Goal: Task Accomplishment & Management: Manage account settings

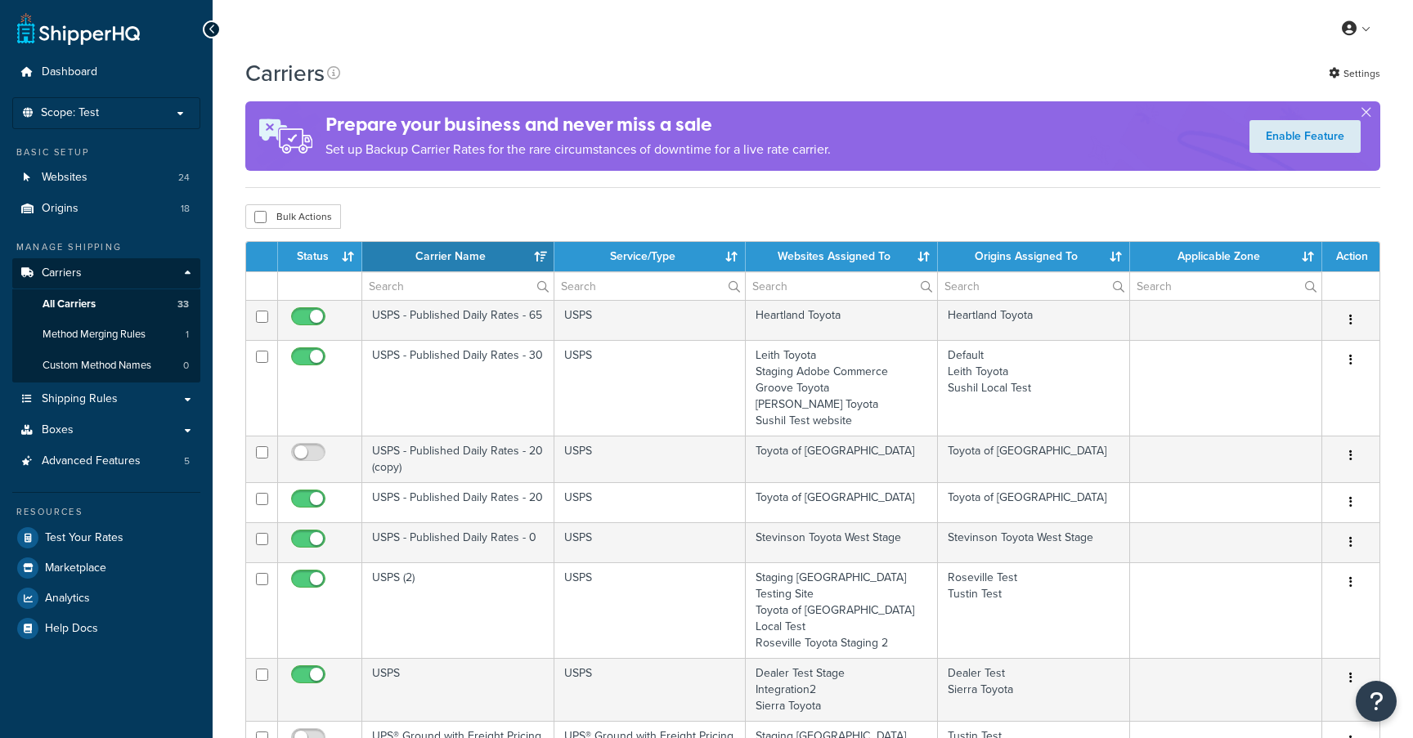
select select "15"
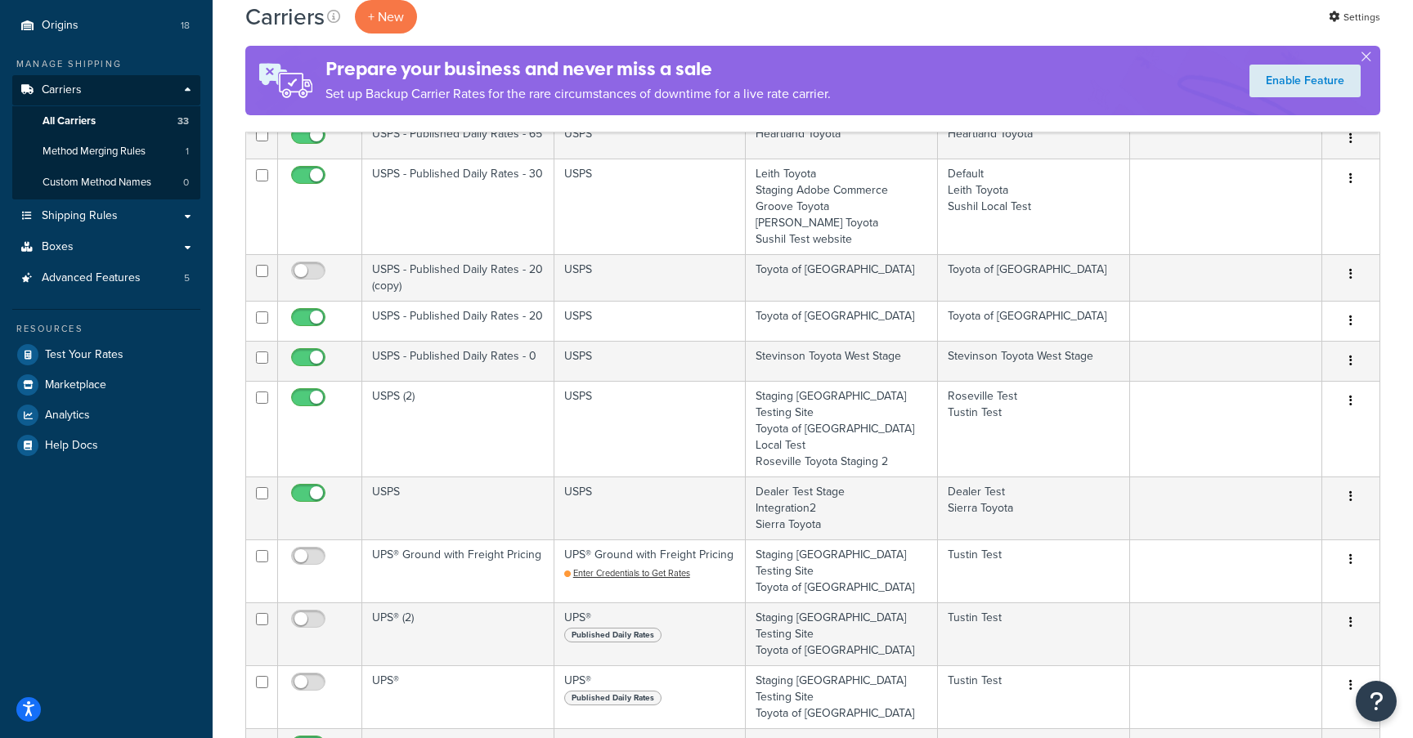
scroll to position [156, 0]
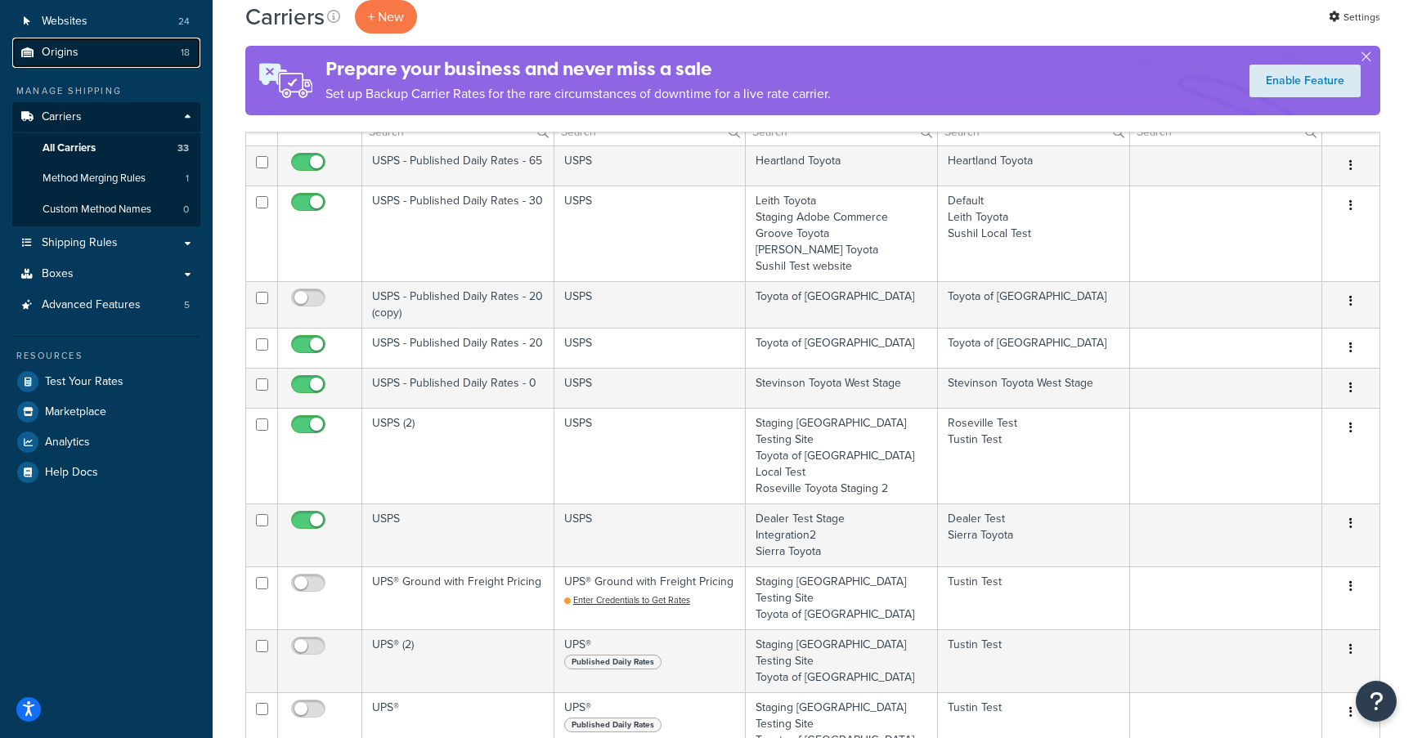
click at [60, 54] on span "Origins" at bounding box center [60, 53] width 37 height 14
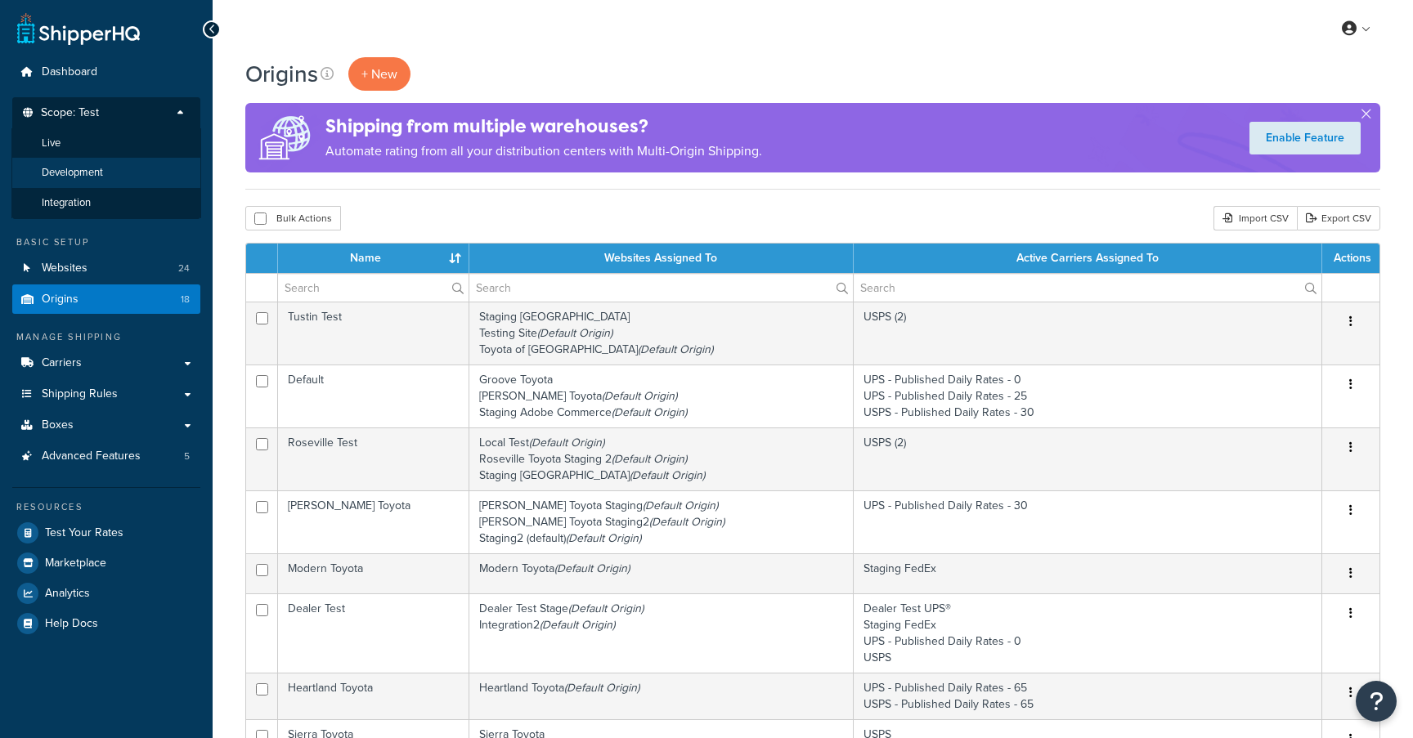
click at [109, 171] on li "Development" at bounding box center [106, 173] width 190 height 30
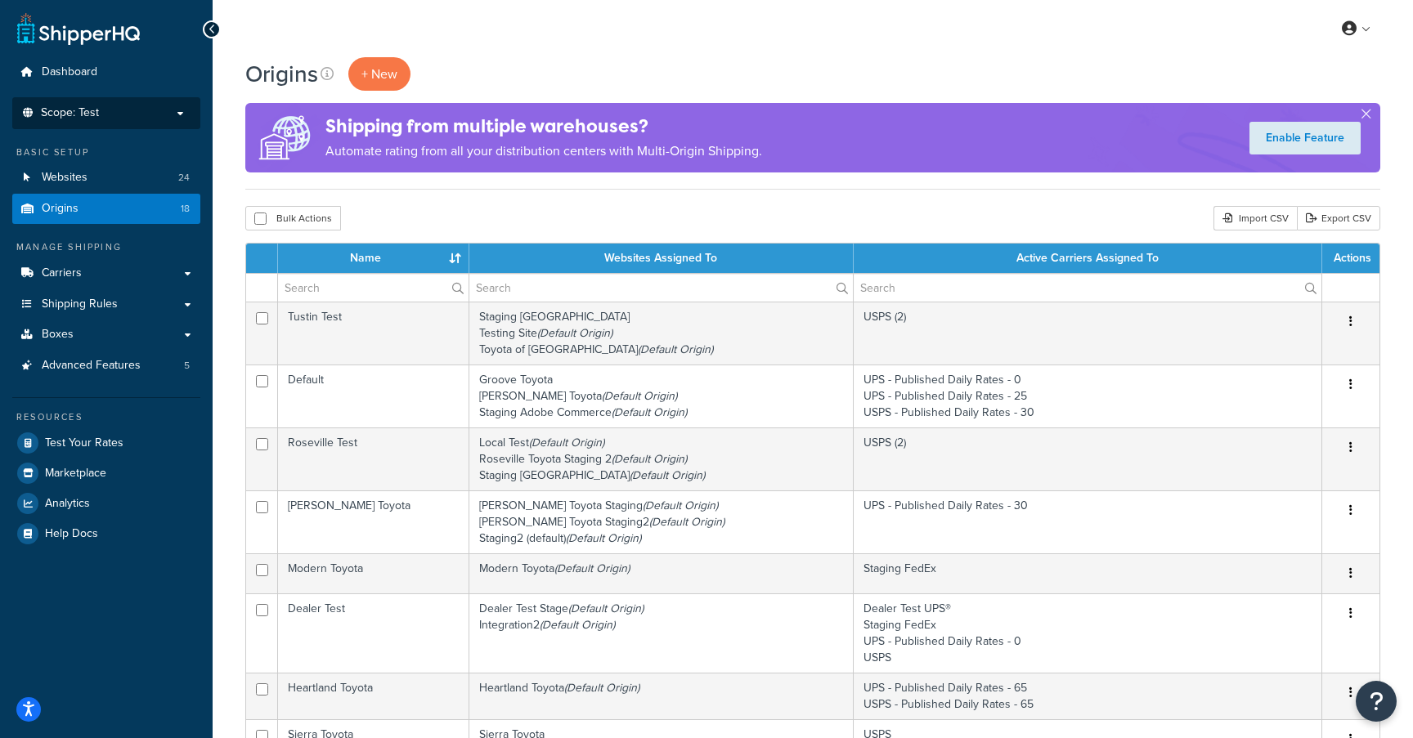
click at [132, 114] on p "Scope: Test" at bounding box center [106, 113] width 173 height 14
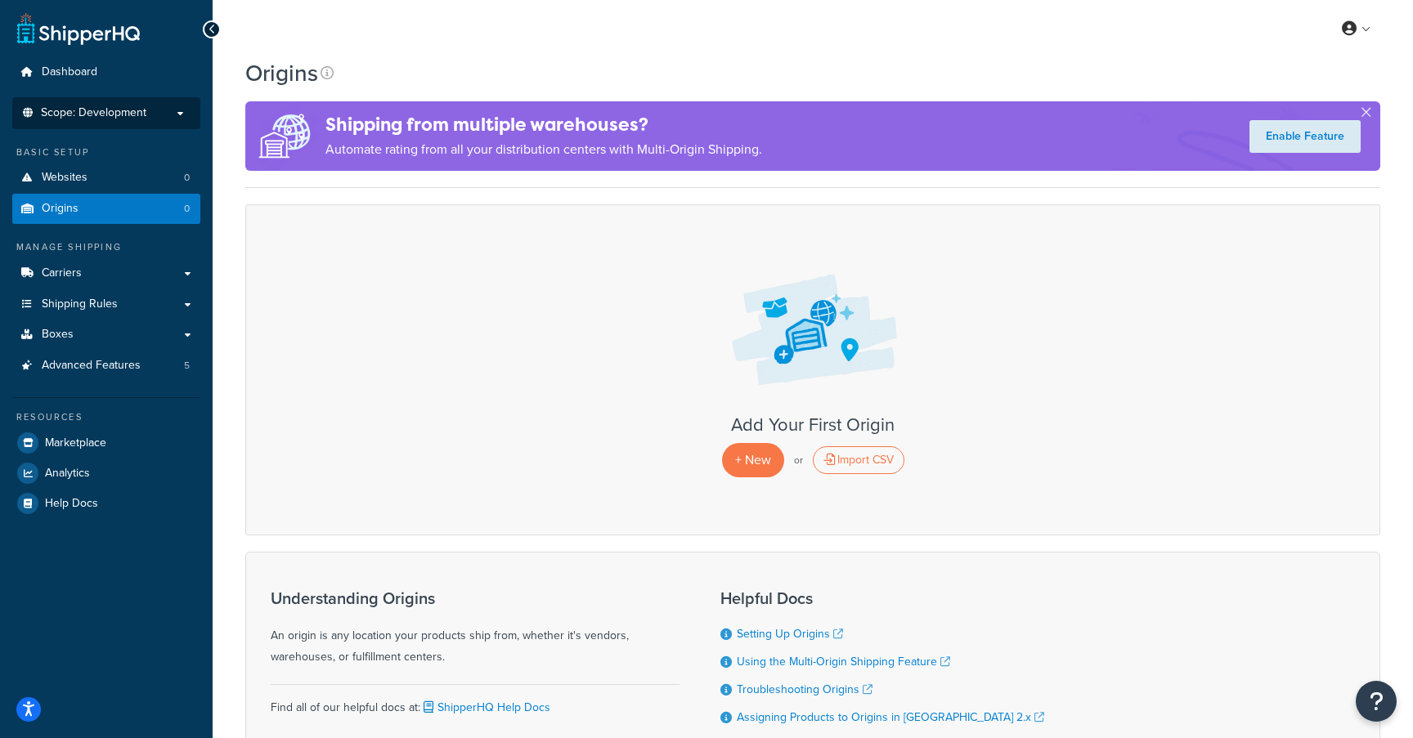
click at [118, 118] on span "Scope: Development" at bounding box center [93, 113] width 105 height 14
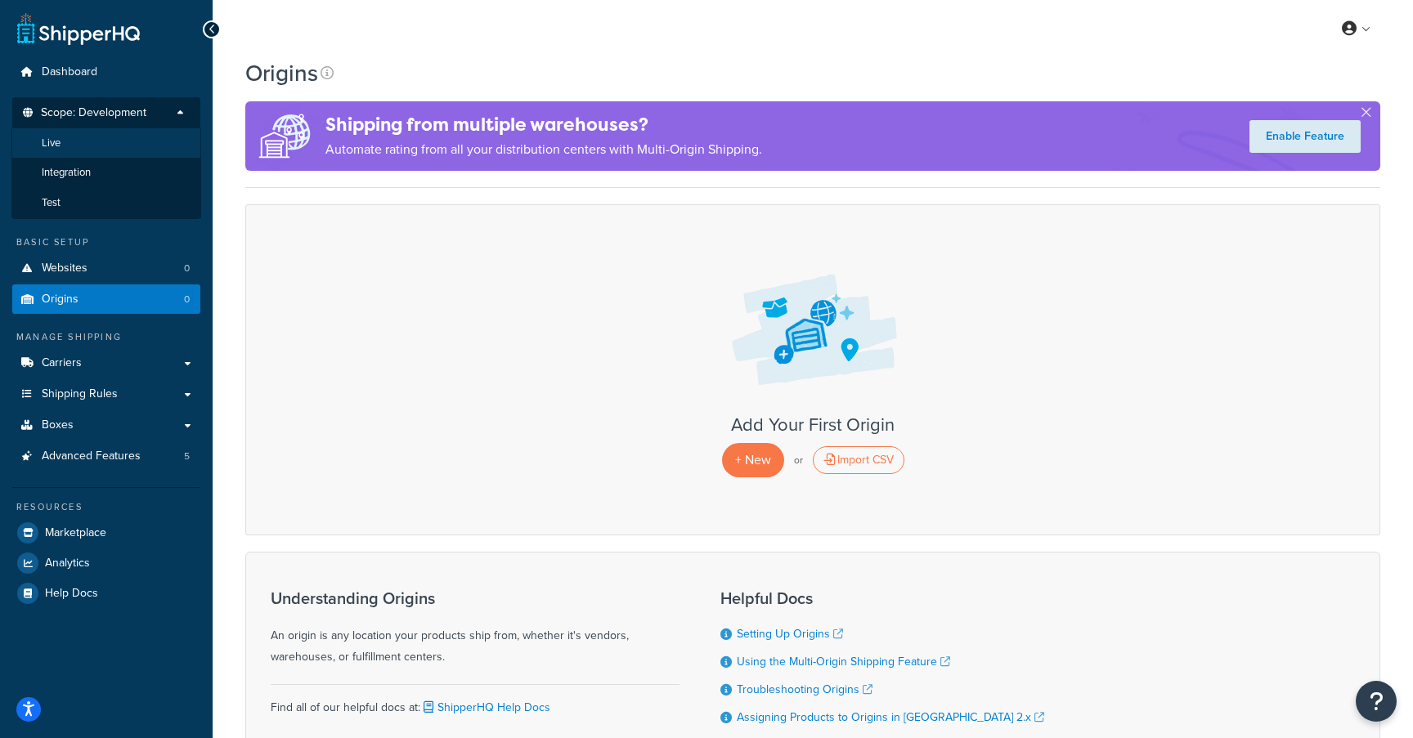
click at [101, 143] on li "Live" at bounding box center [106, 143] width 190 height 30
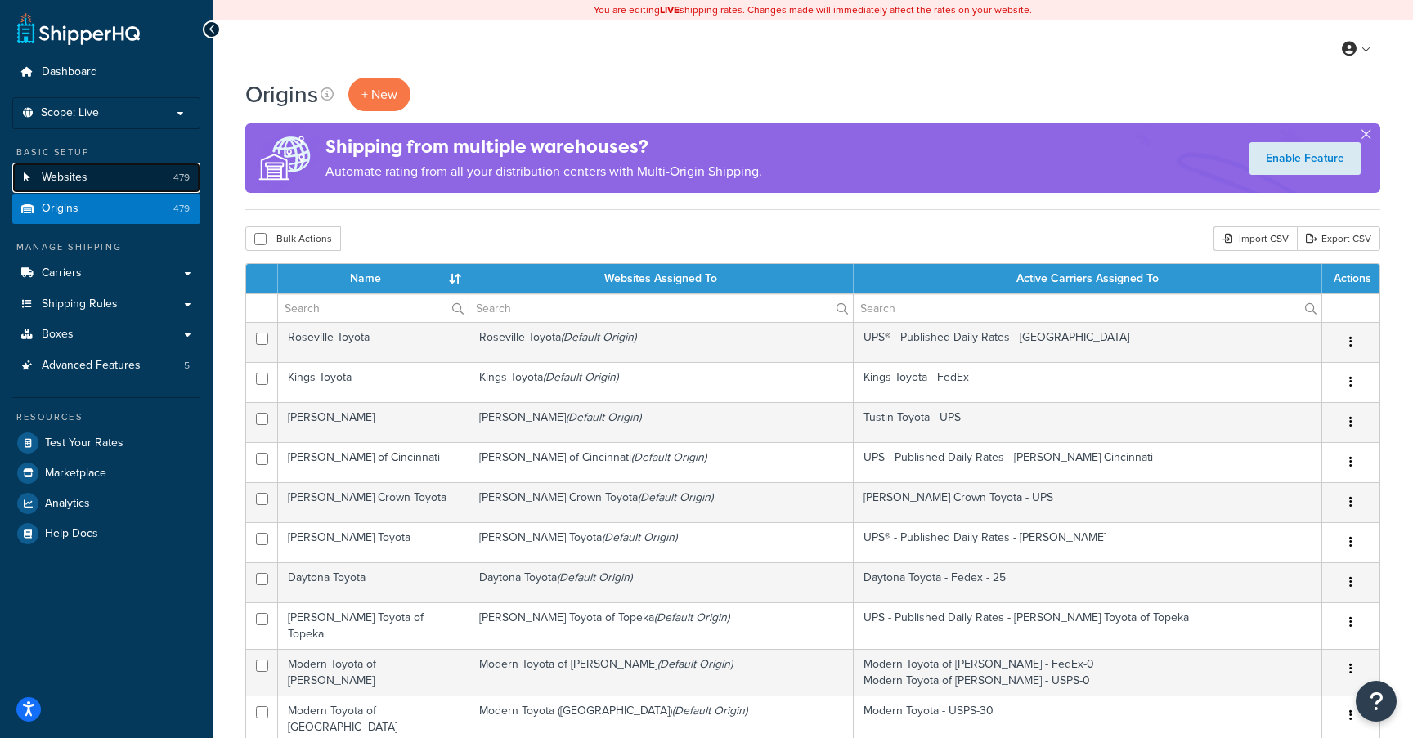
click at [62, 173] on span "Websites" at bounding box center [65, 178] width 46 height 14
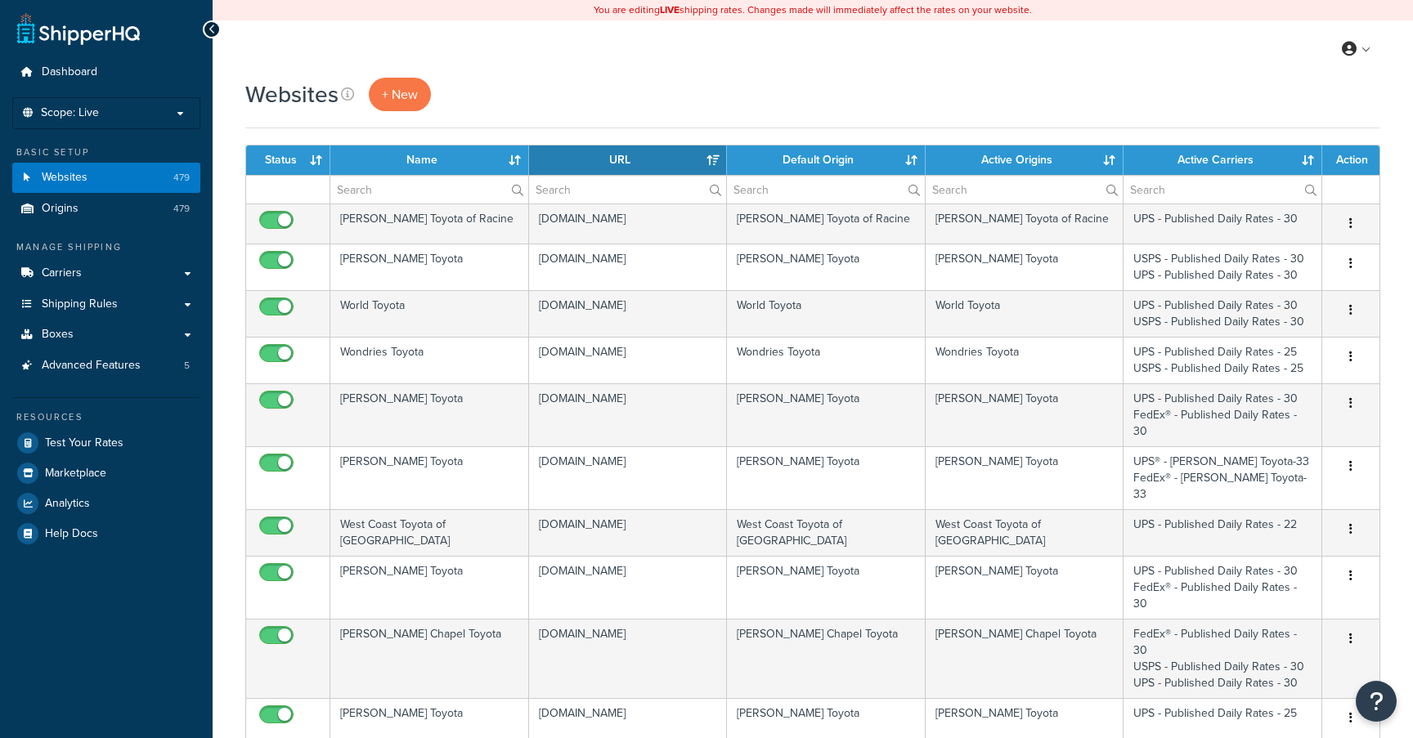
select select "15"
click at [101, 279] on link "Carriers" at bounding box center [106, 273] width 188 height 30
click at [87, 271] on link "Carriers" at bounding box center [106, 273] width 188 height 30
click at [186, 269] on link "Carriers" at bounding box center [106, 273] width 188 height 30
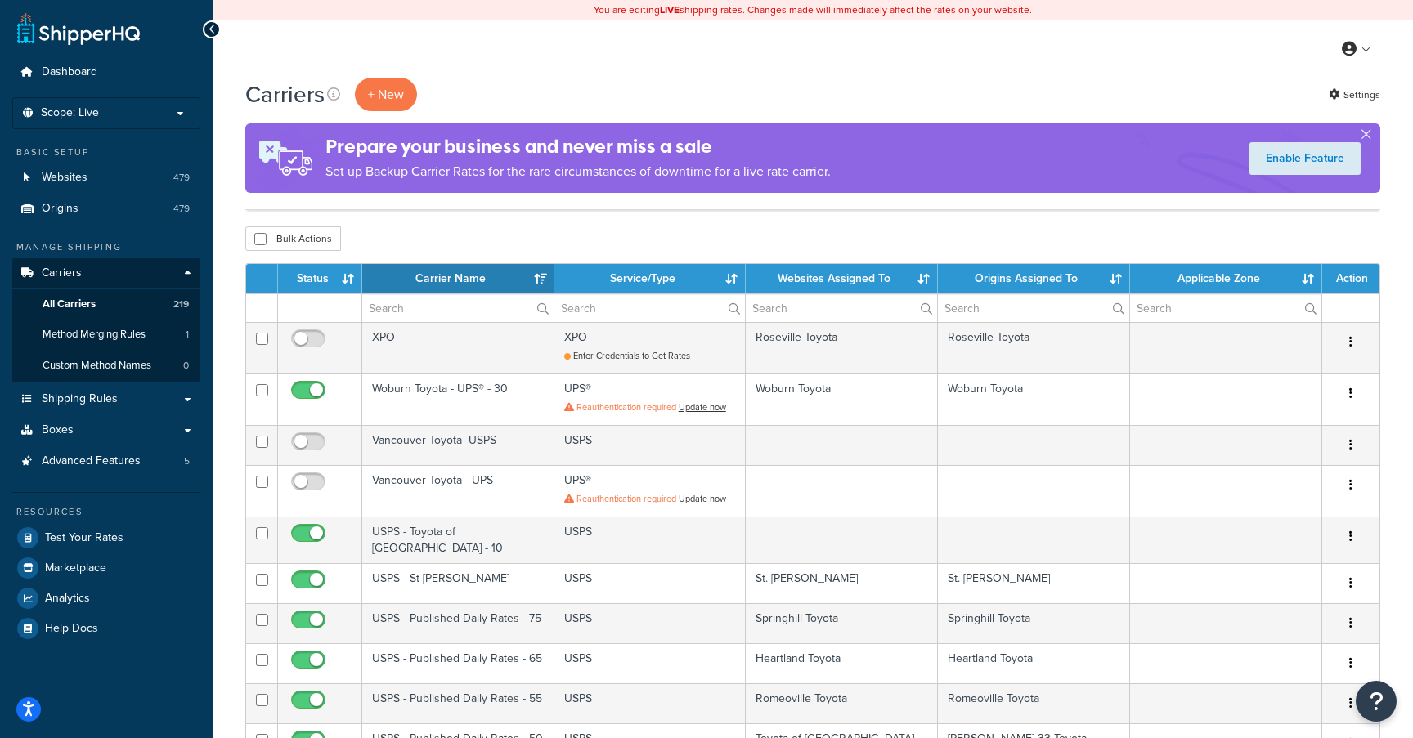
select select "15"
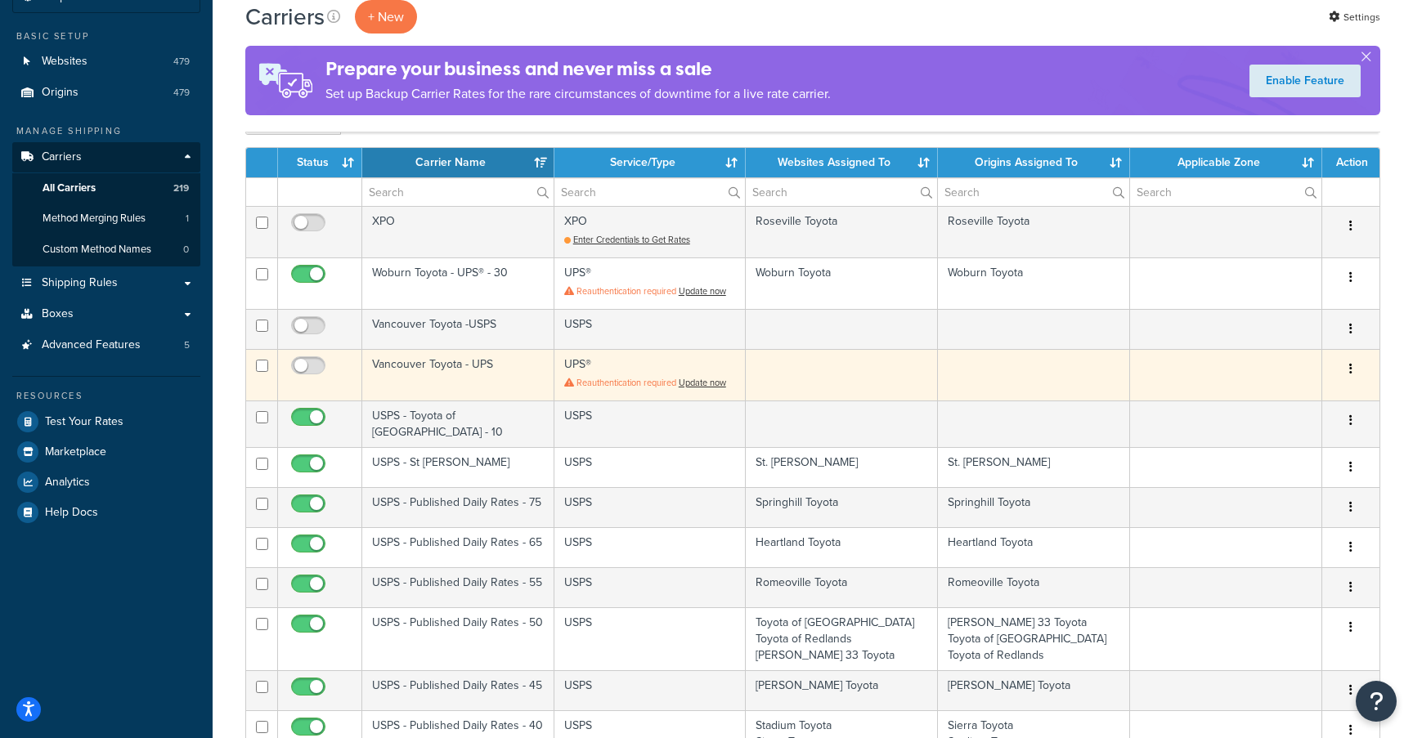
scroll to position [118, 0]
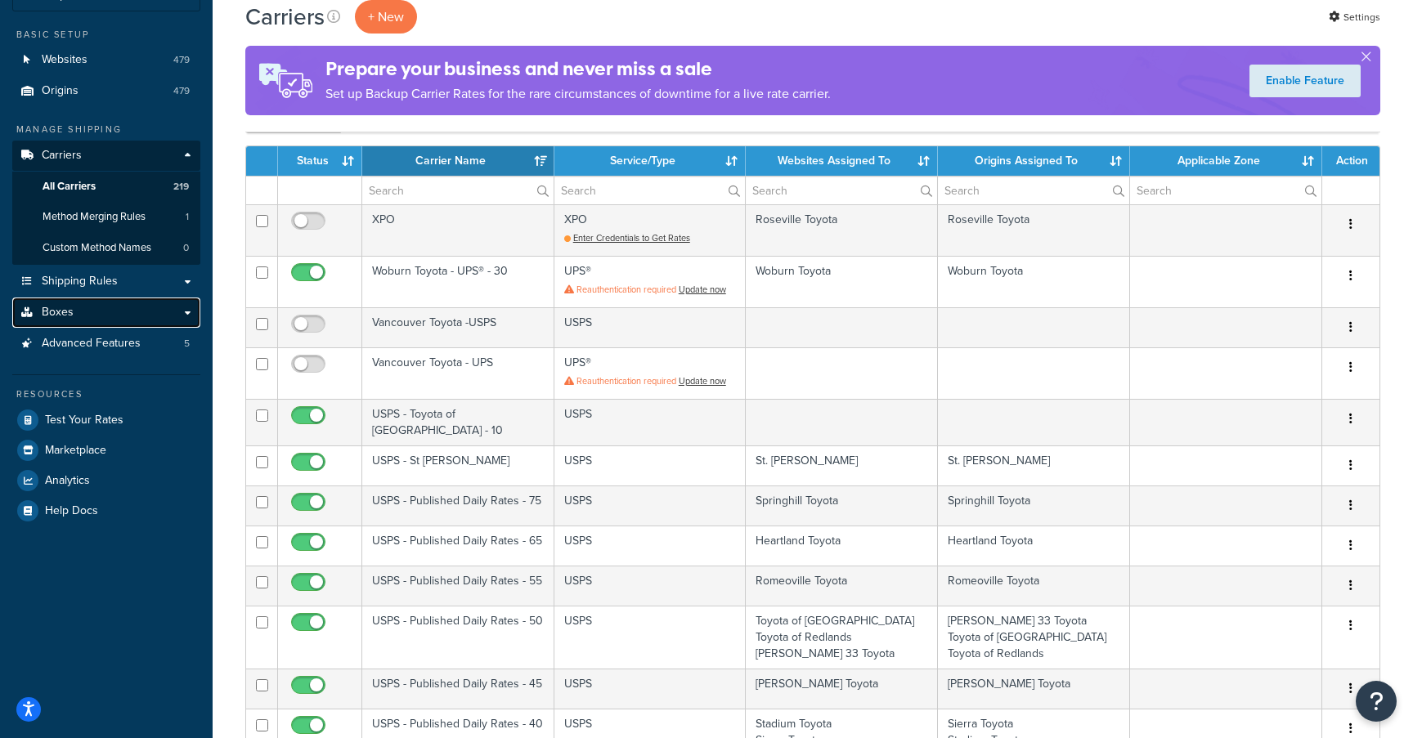
click at [106, 310] on link "Boxes" at bounding box center [106, 313] width 188 height 30
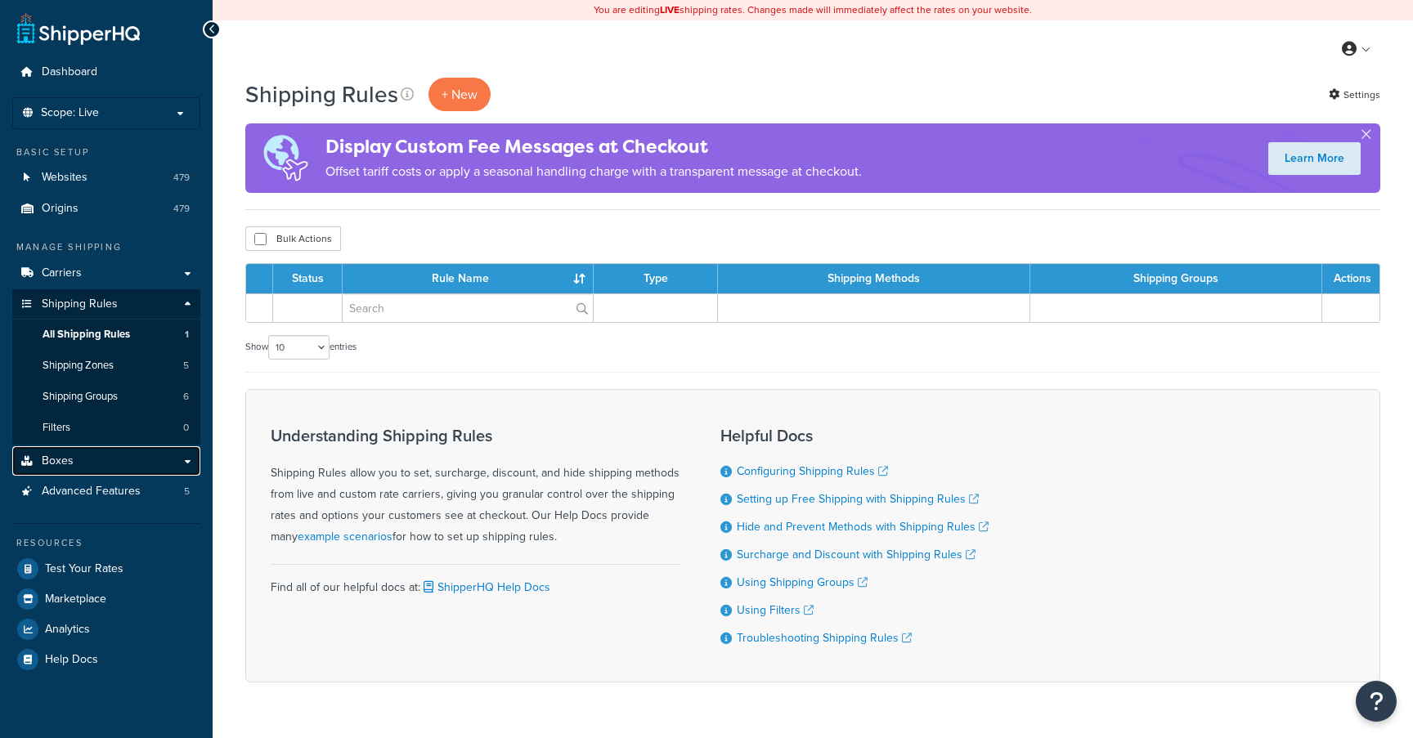
click at [99, 459] on link "Boxes" at bounding box center [106, 461] width 188 height 30
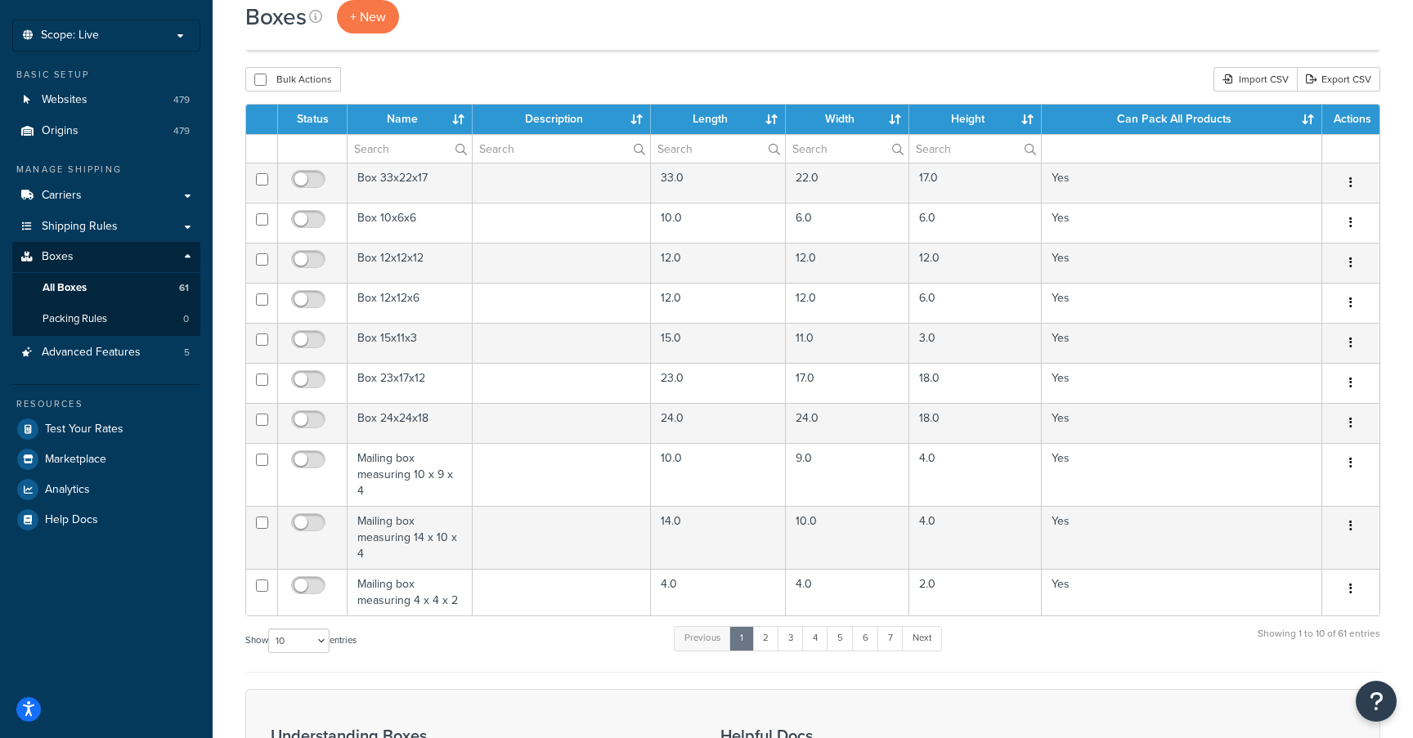
scroll to position [89, 0]
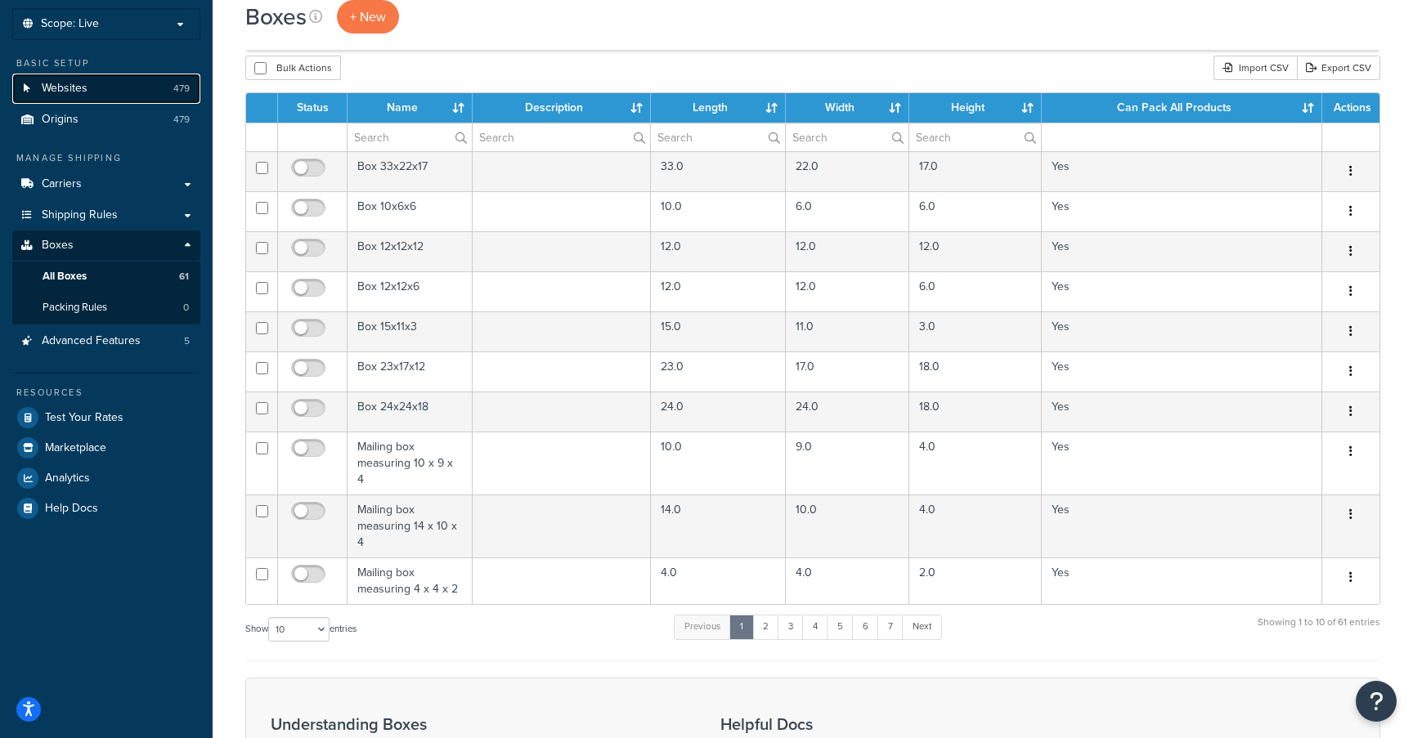
click at [119, 92] on link "Websites 479" at bounding box center [106, 89] width 188 height 30
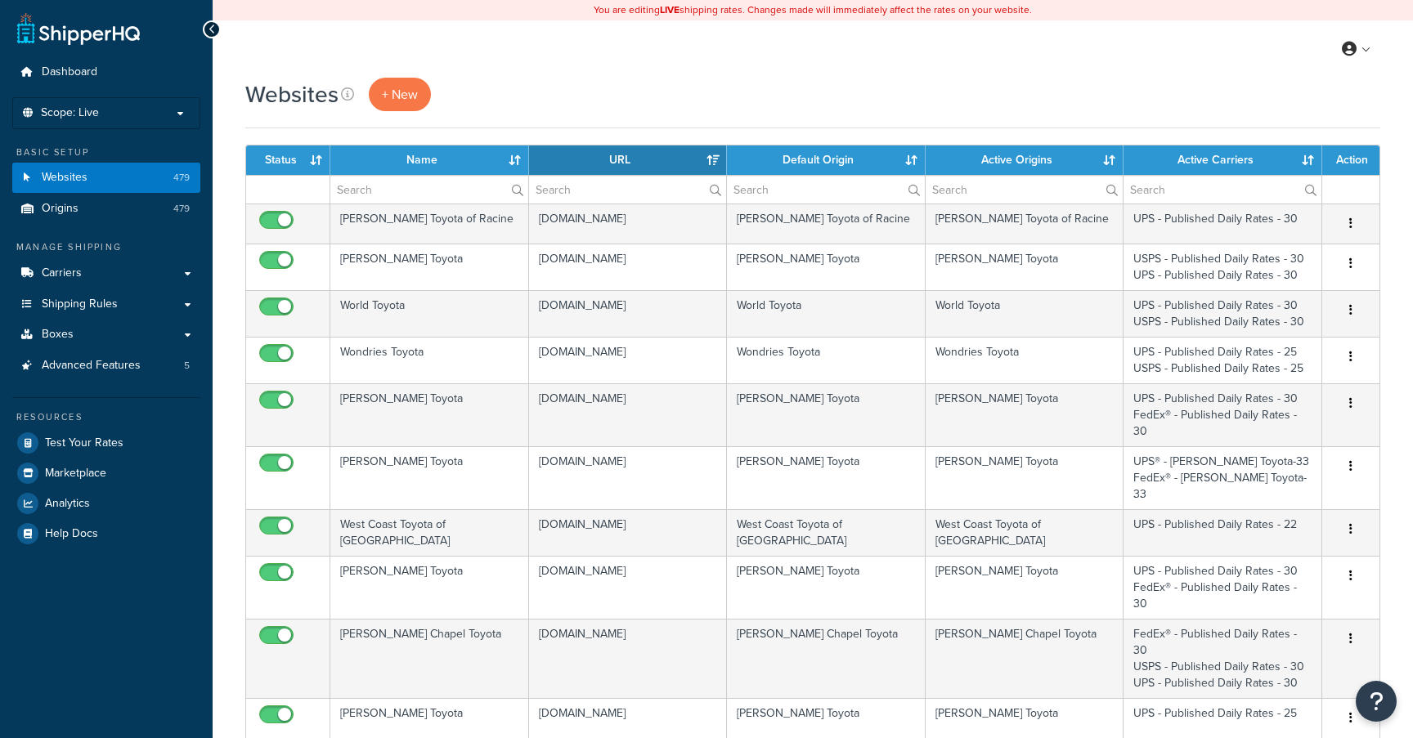
select select "15"
click at [672, 194] on input "text" at bounding box center [627, 190] width 197 height 28
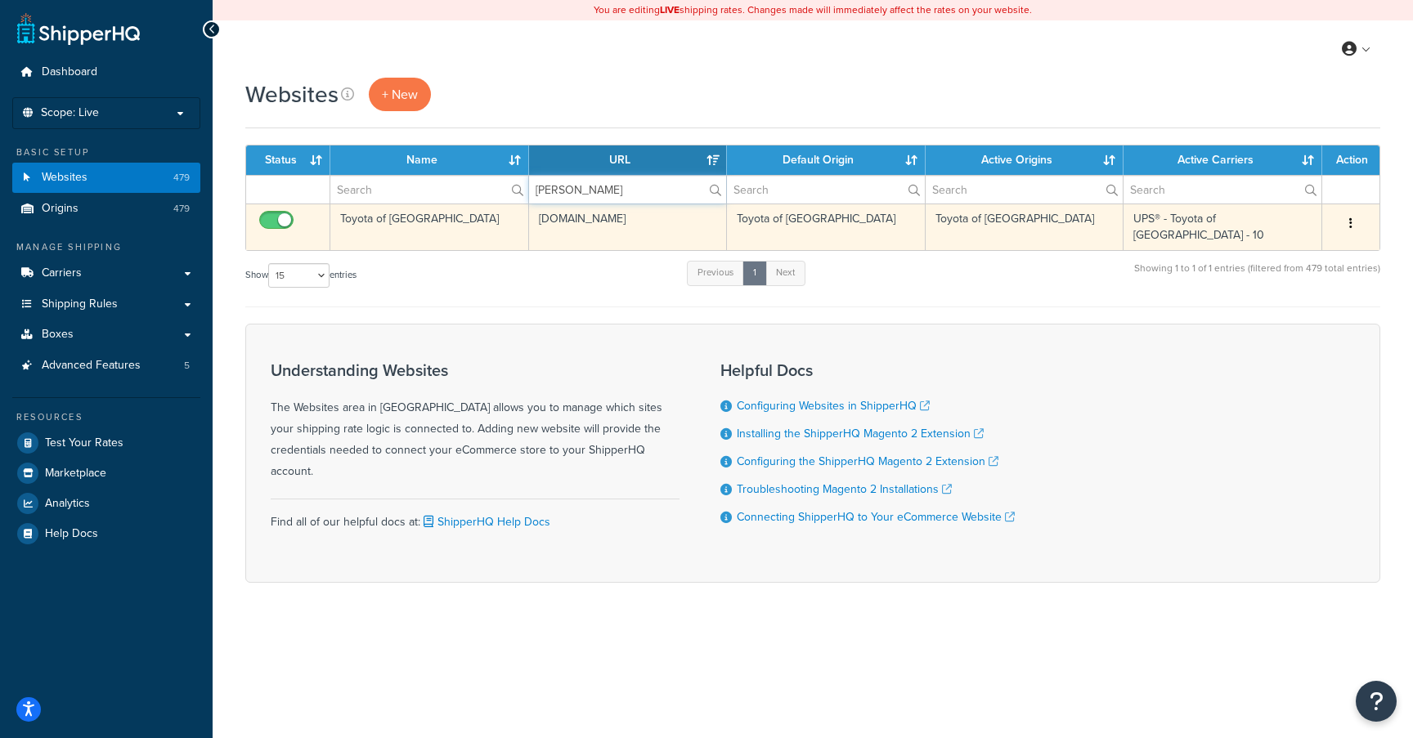
type input "[PERSON_NAME]"
click at [1348, 223] on button "button" at bounding box center [1350, 224] width 23 height 26
click at [1047, 228] on td "Toyota of [GEOGRAPHIC_DATA]" at bounding box center [1024, 227] width 199 height 47
click at [1355, 227] on button "button" at bounding box center [1350, 224] width 23 height 26
click at [1269, 257] on link "Edit" at bounding box center [1284, 257] width 129 height 34
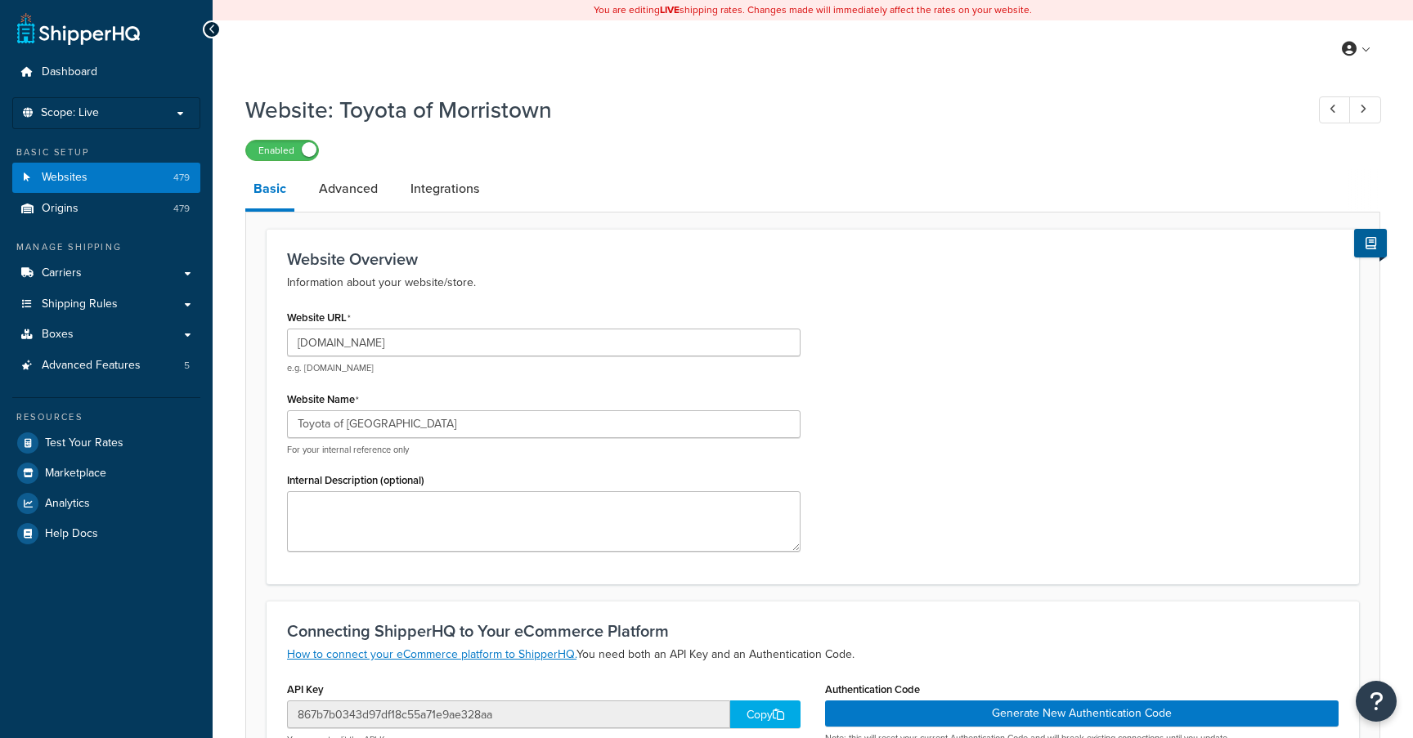
select select "106715"
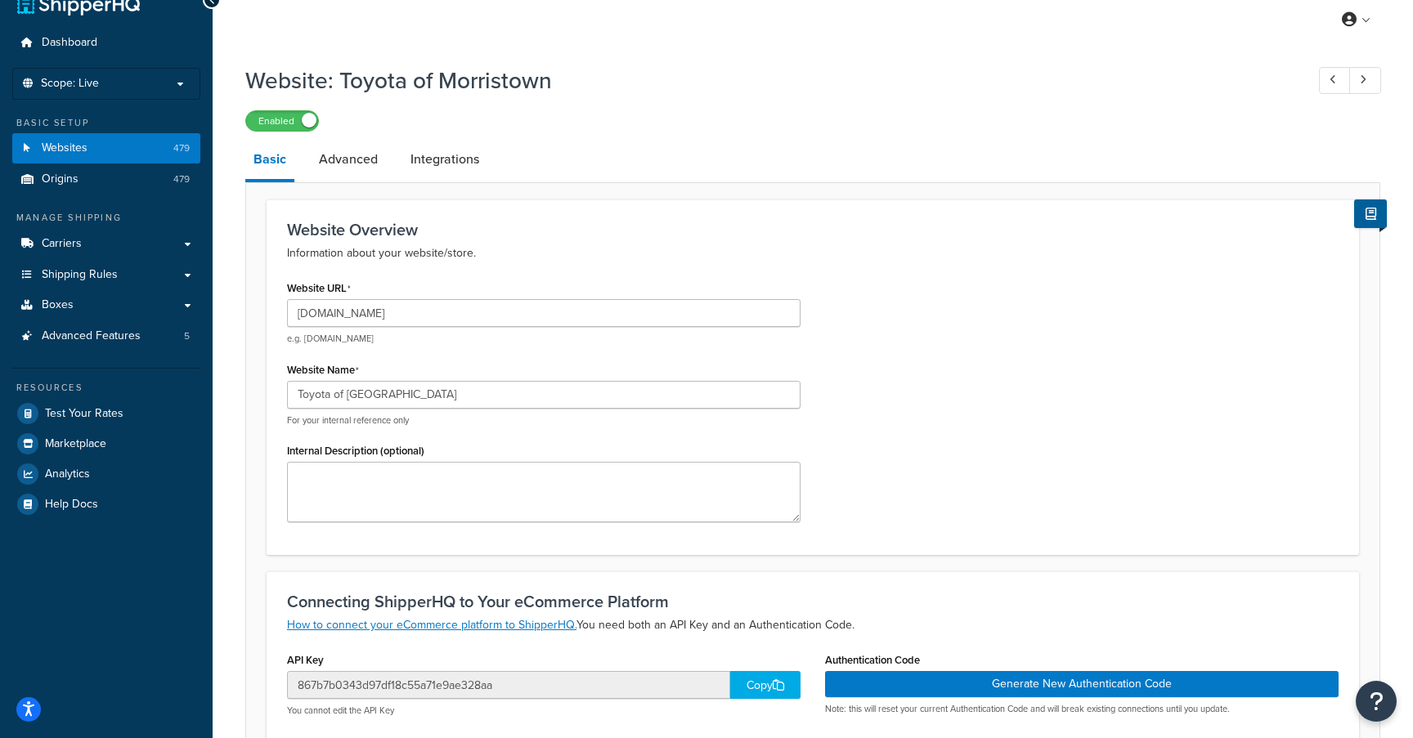
scroll to position [11, 0]
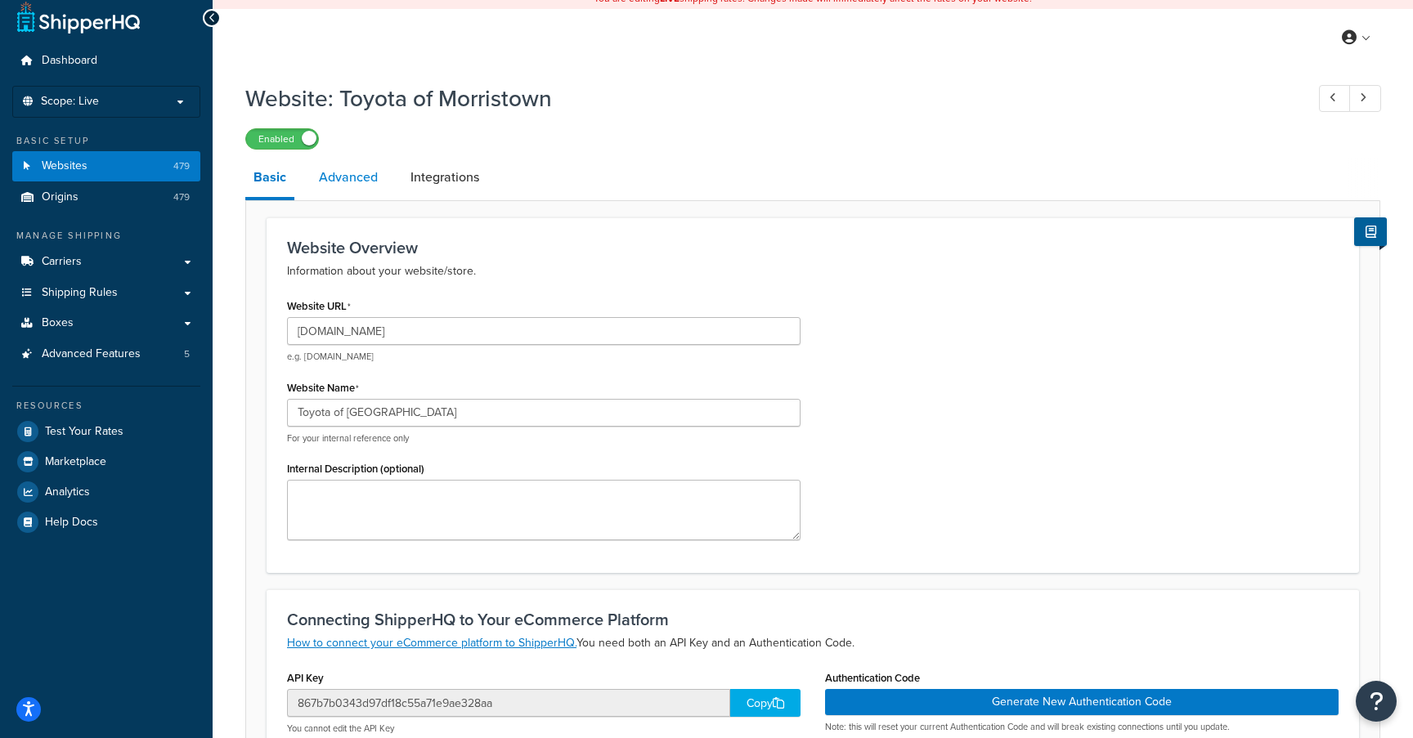
click at [342, 182] on link "Advanced" at bounding box center [348, 177] width 75 height 39
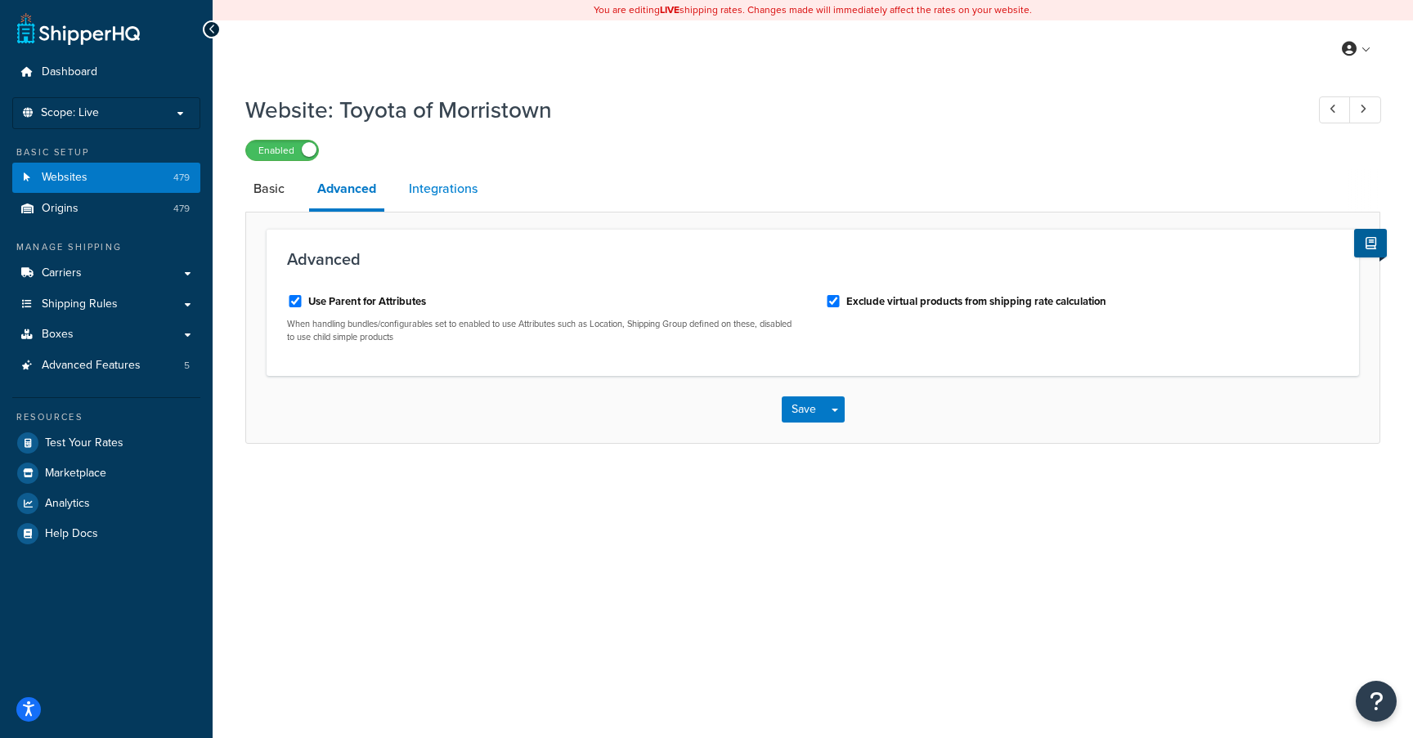
click at [429, 186] on link "Integrations" at bounding box center [443, 188] width 85 height 39
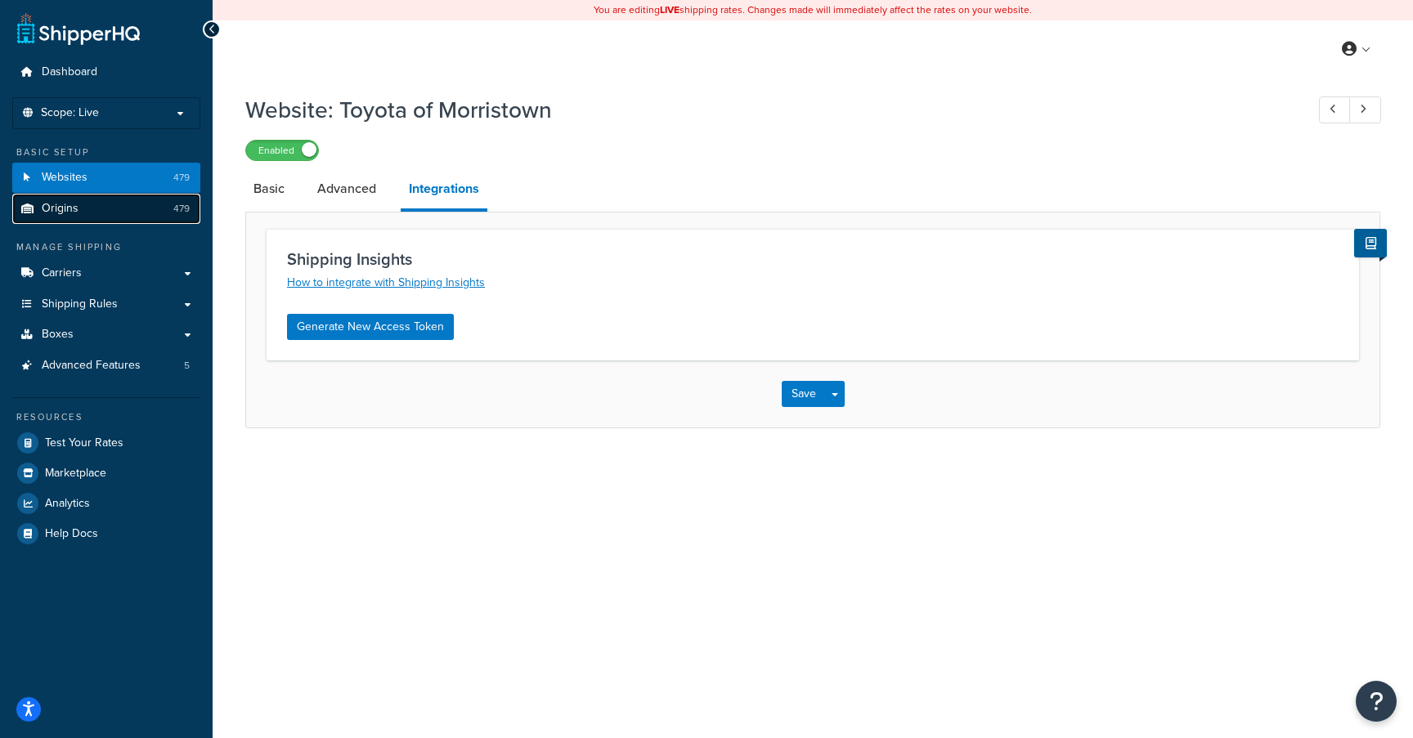
click at [79, 210] on link "Origins 479" at bounding box center [106, 209] width 188 height 30
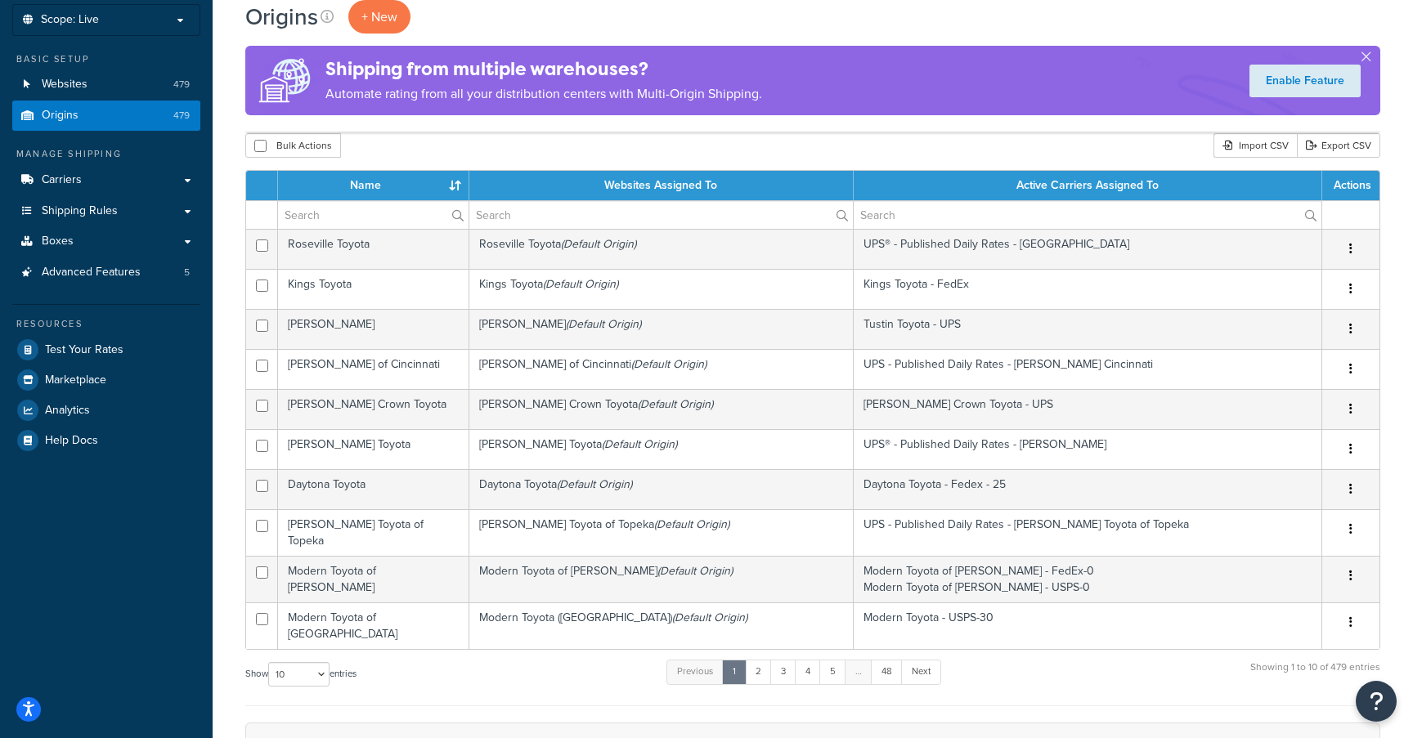
scroll to position [95, 0]
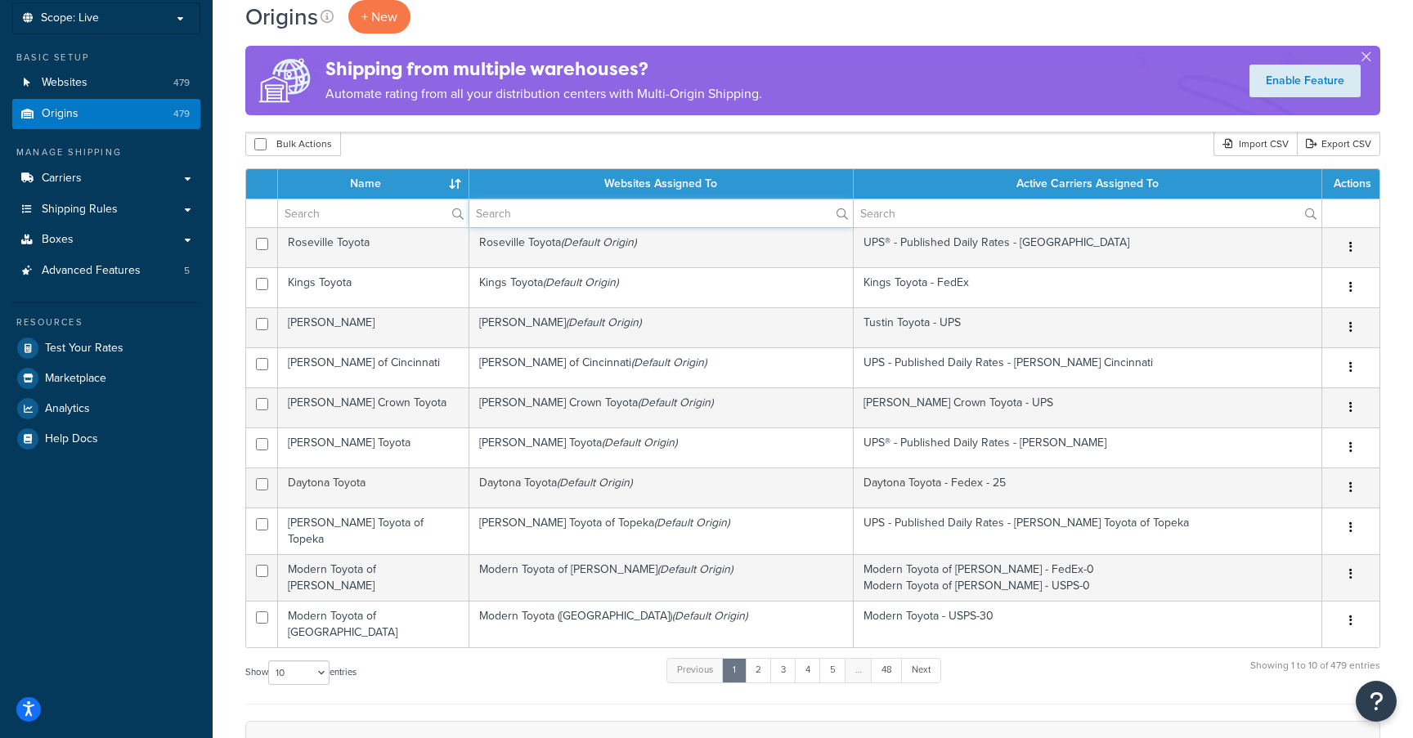
click at [642, 220] on input "text" at bounding box center [660, 213] width 383 height 28
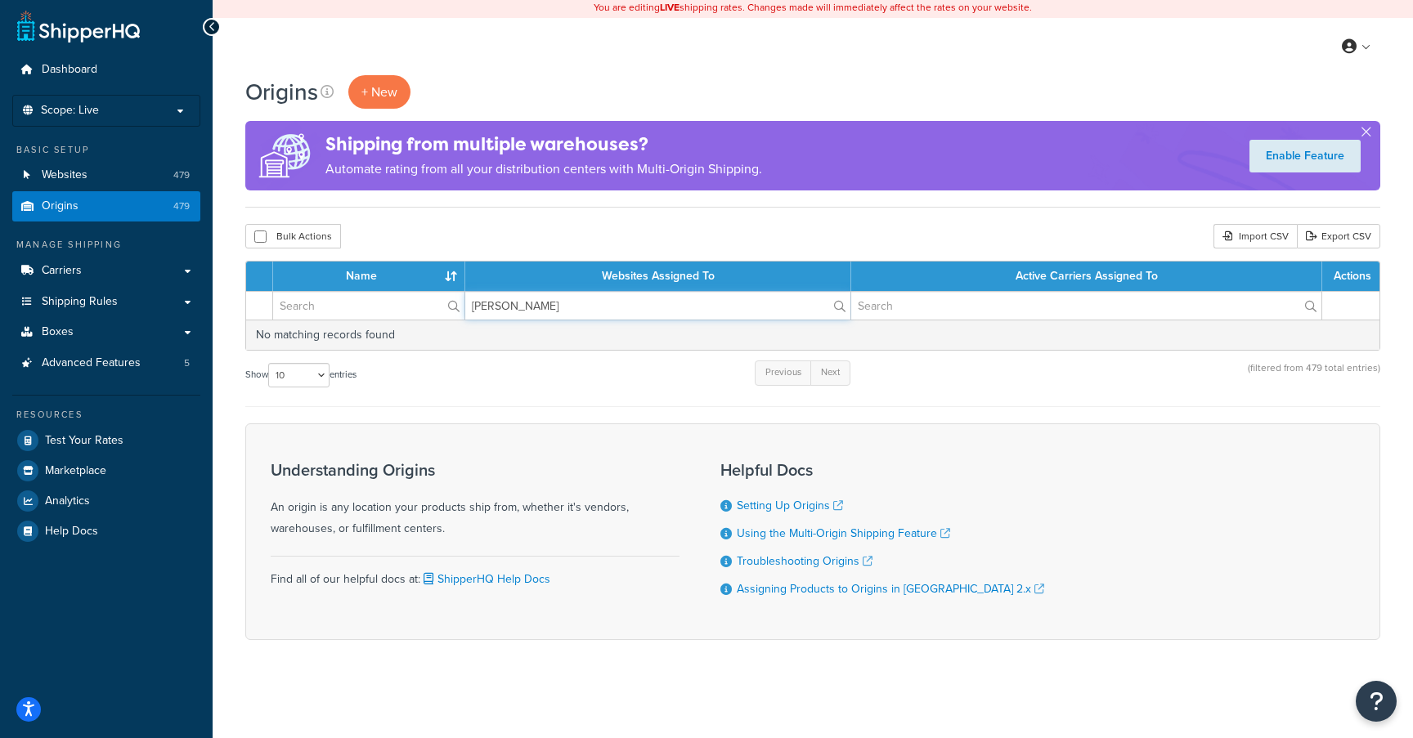
scroll to position [2, 0]
type input "m"
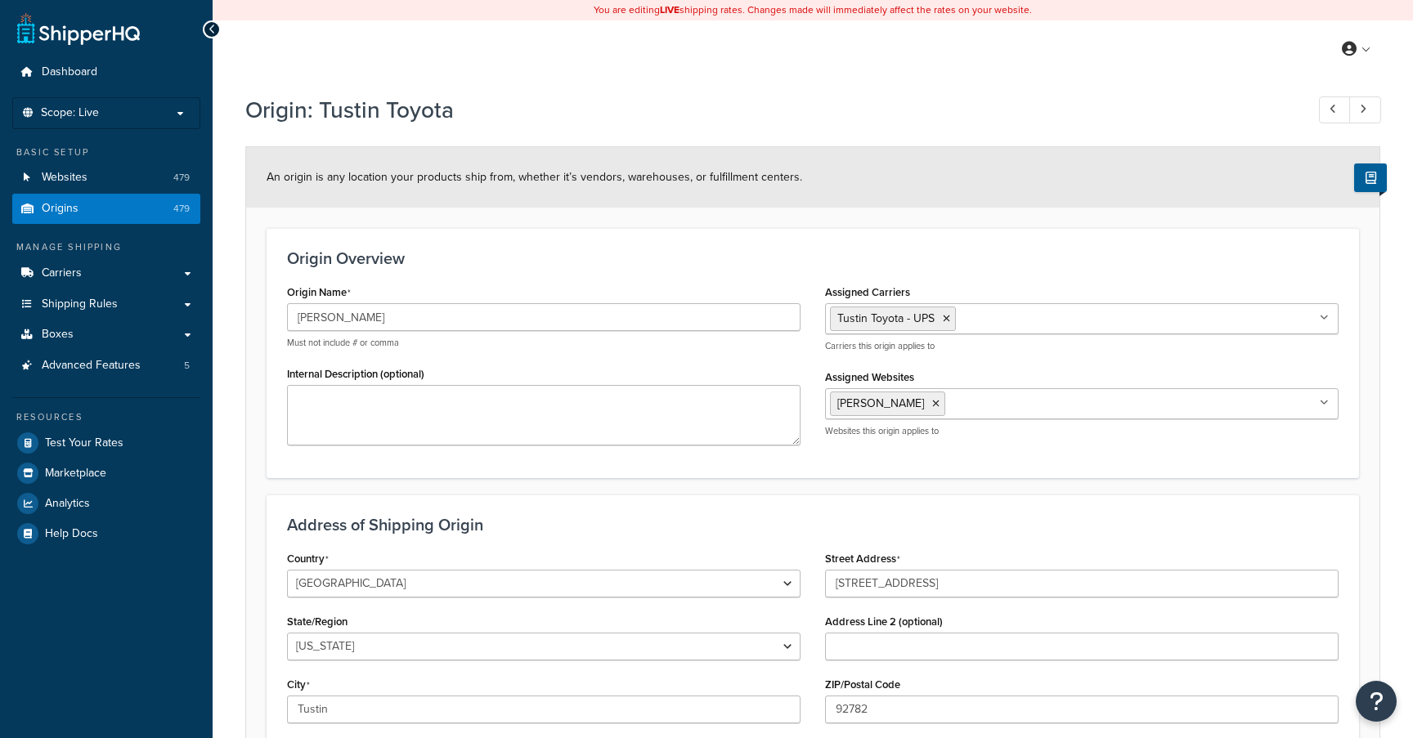
select select "5"
click at [894, 217] on form "An origin is any location your products ship from, whether it’s vendors, wareho…" at bounding box center [812, 503] width 1133 height 712
click at [208, 34] on icon at bounding box center [211, 29] width 7 height 11
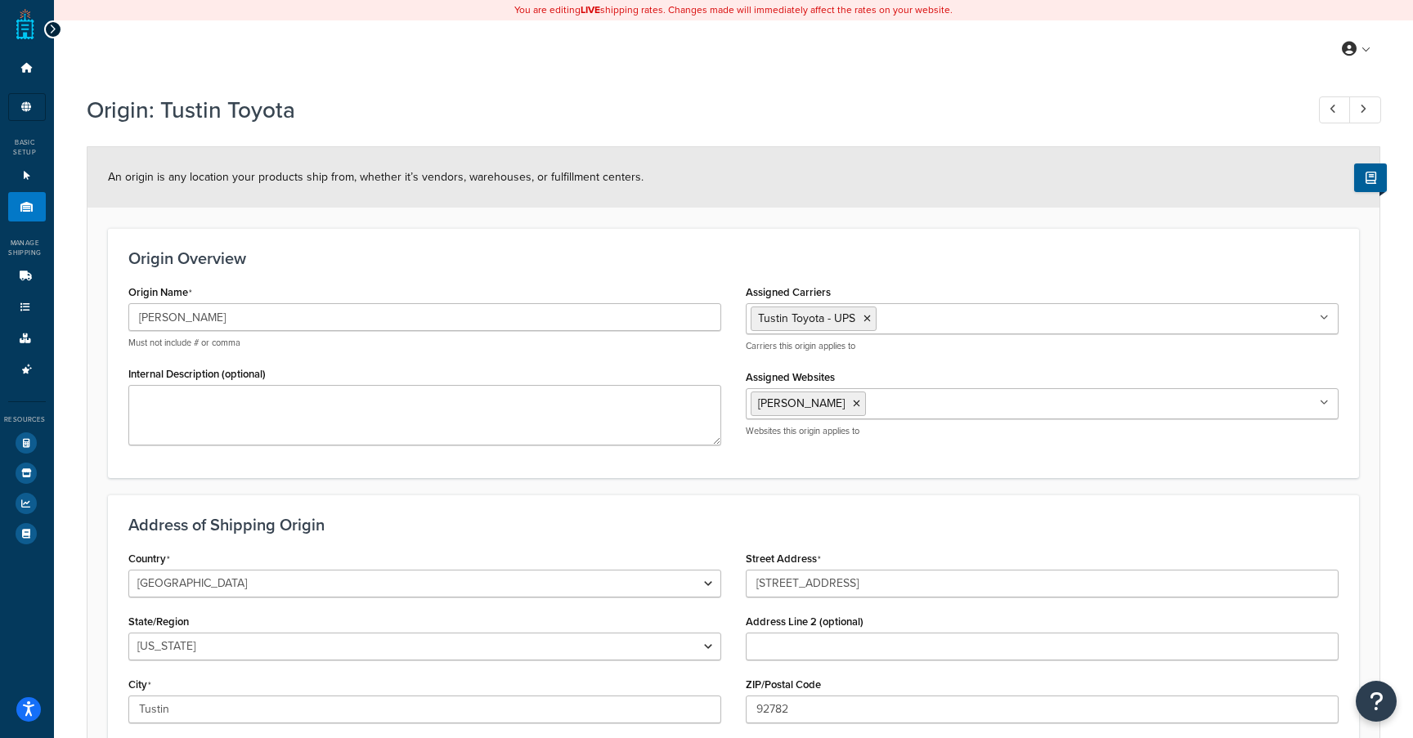
click at [51, 30] on icon at bounding box center [52, 29] width 7 height 11
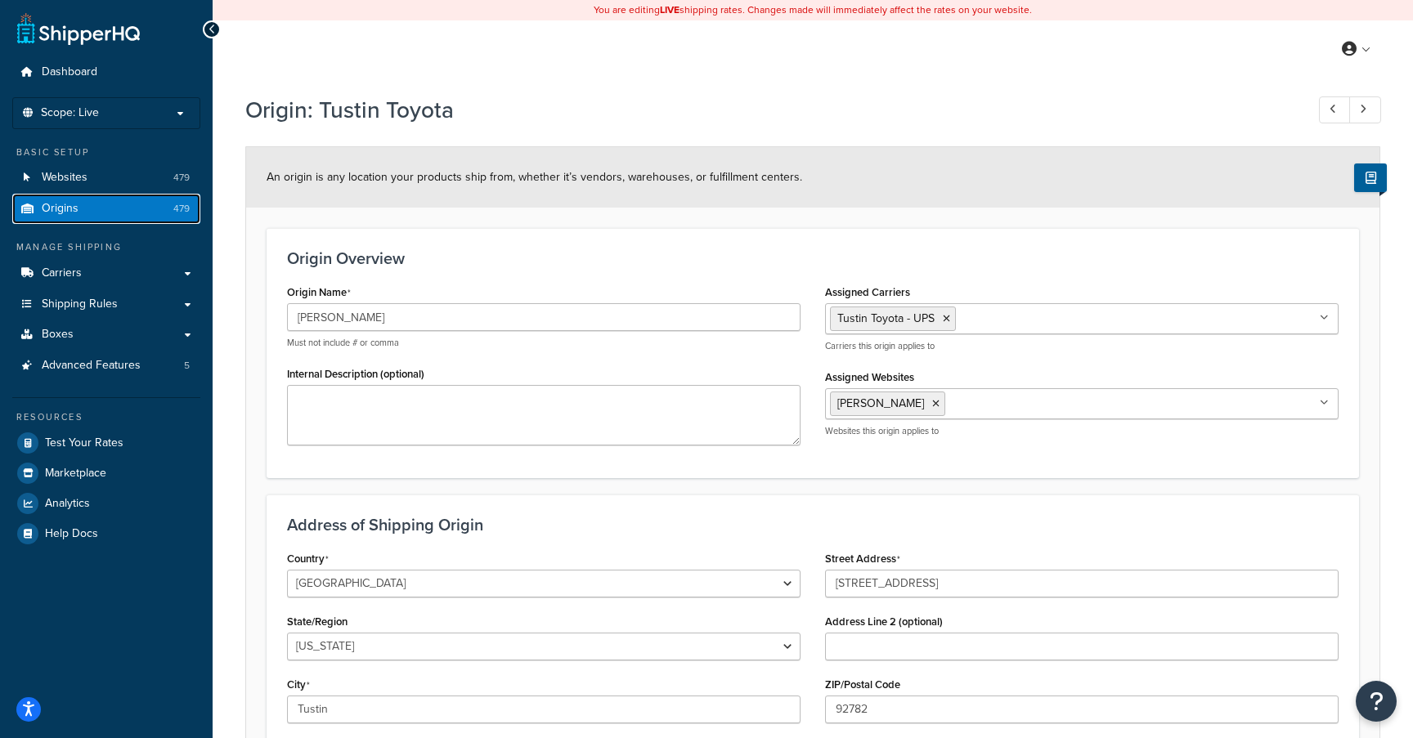
click at [75, 208] on span "Origins" at bounding box center [60, 209] width 37 height 14
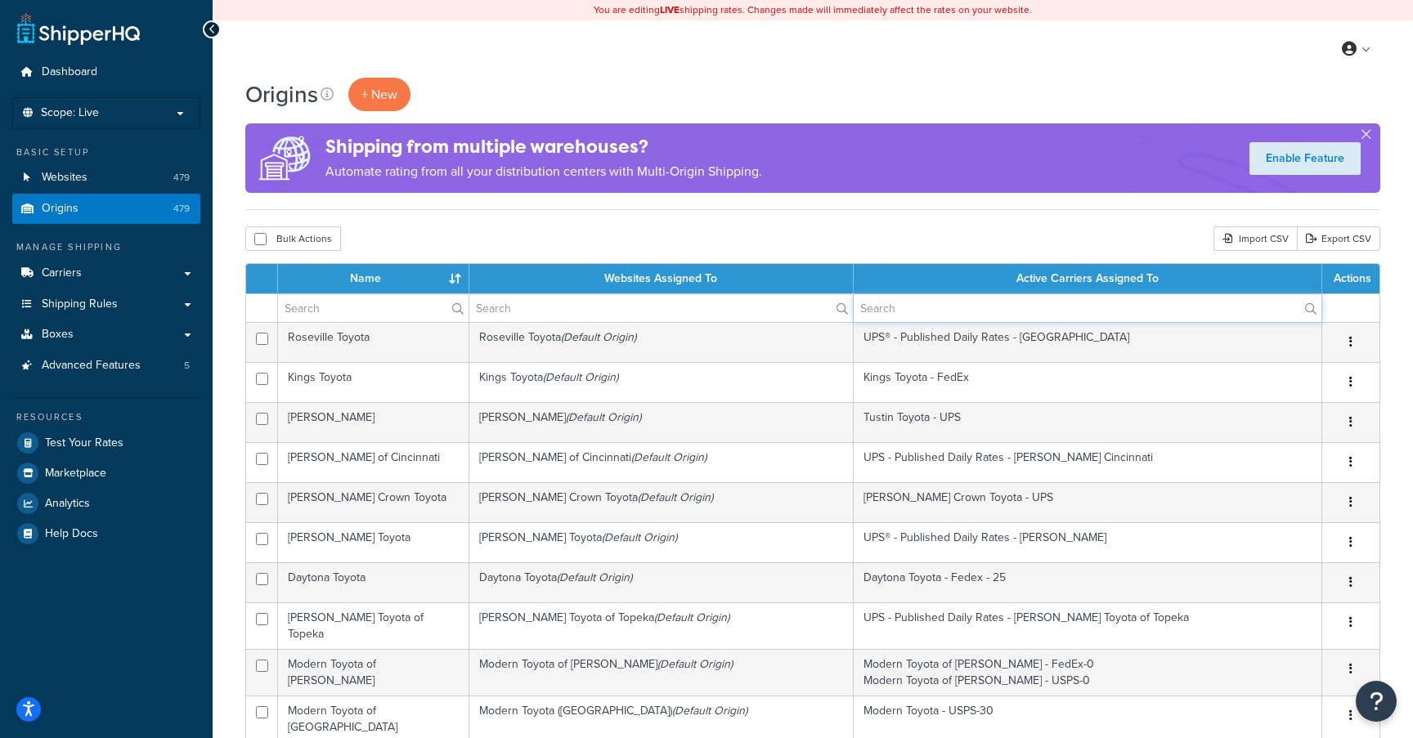
click at [907, 305] on input "text" at bounding box center [1088, 308] width 468 height 28
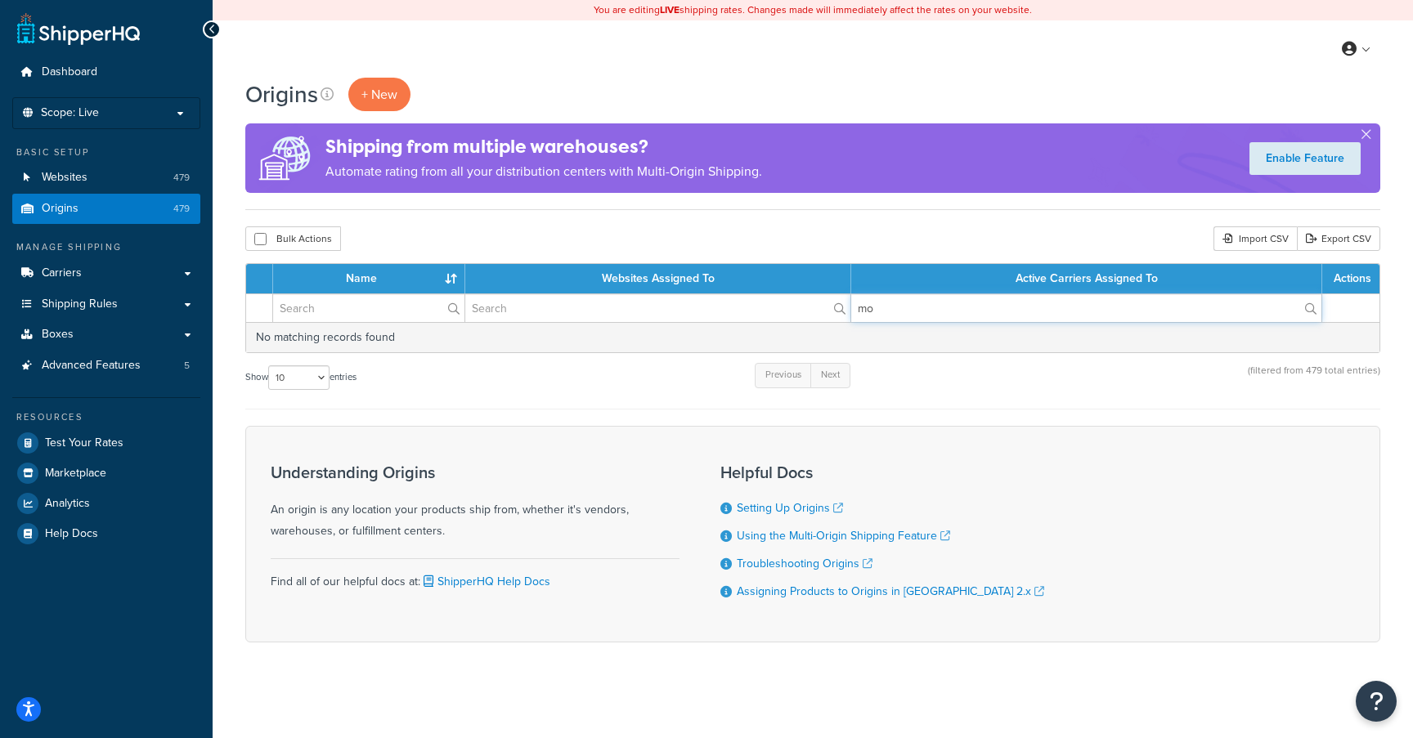
type input "m"
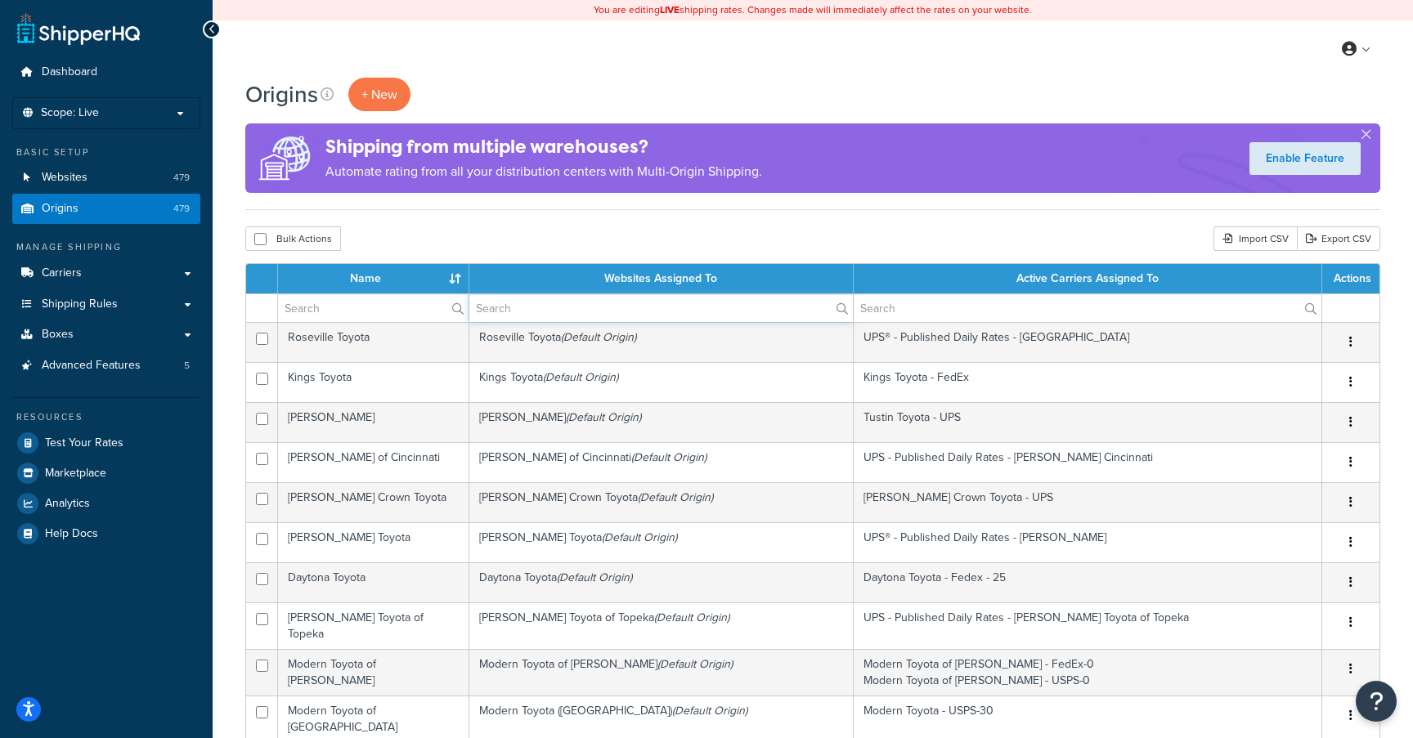
click at [586, 297] on input "text" at bounding box center [660, 308] width 383 height 28
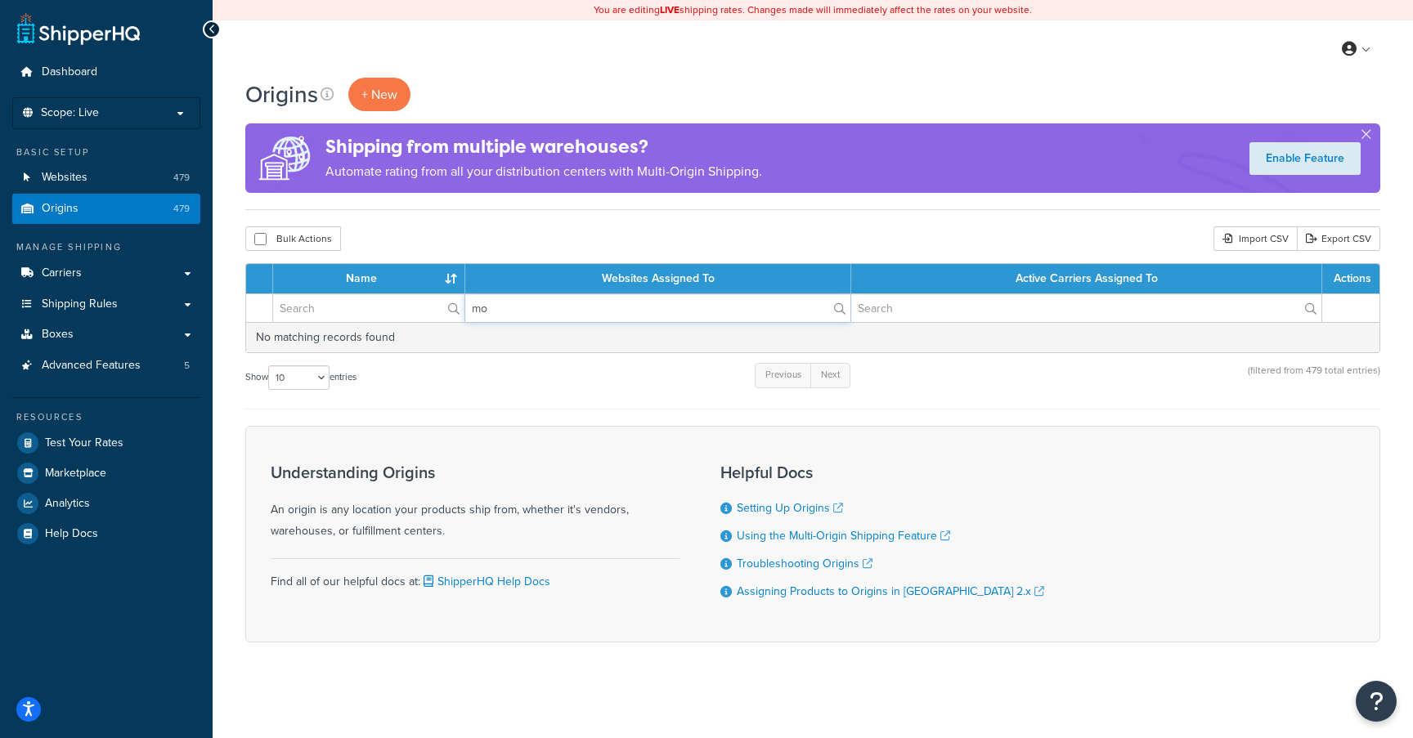
type input "m"
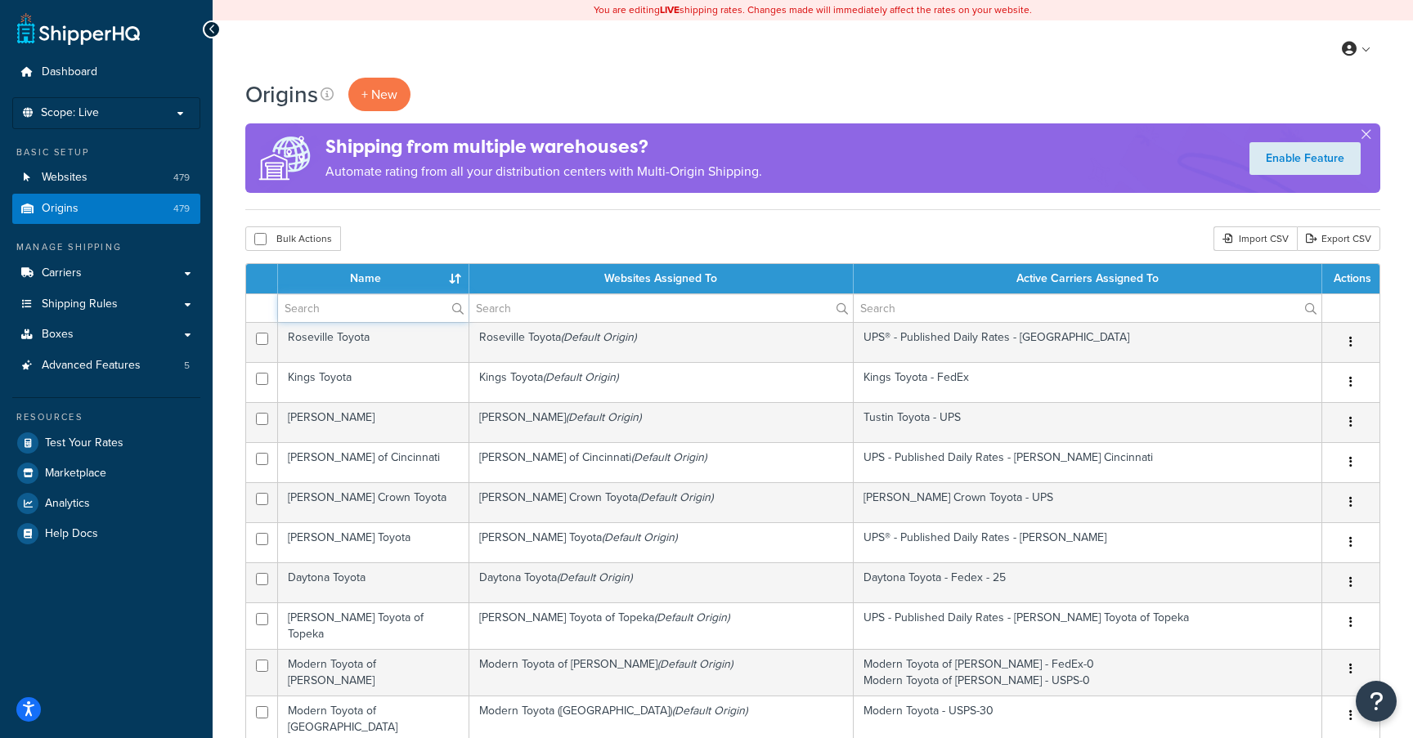
click at [312, 306] on input "text" at bounding box center [373, 308] width 190 height 28
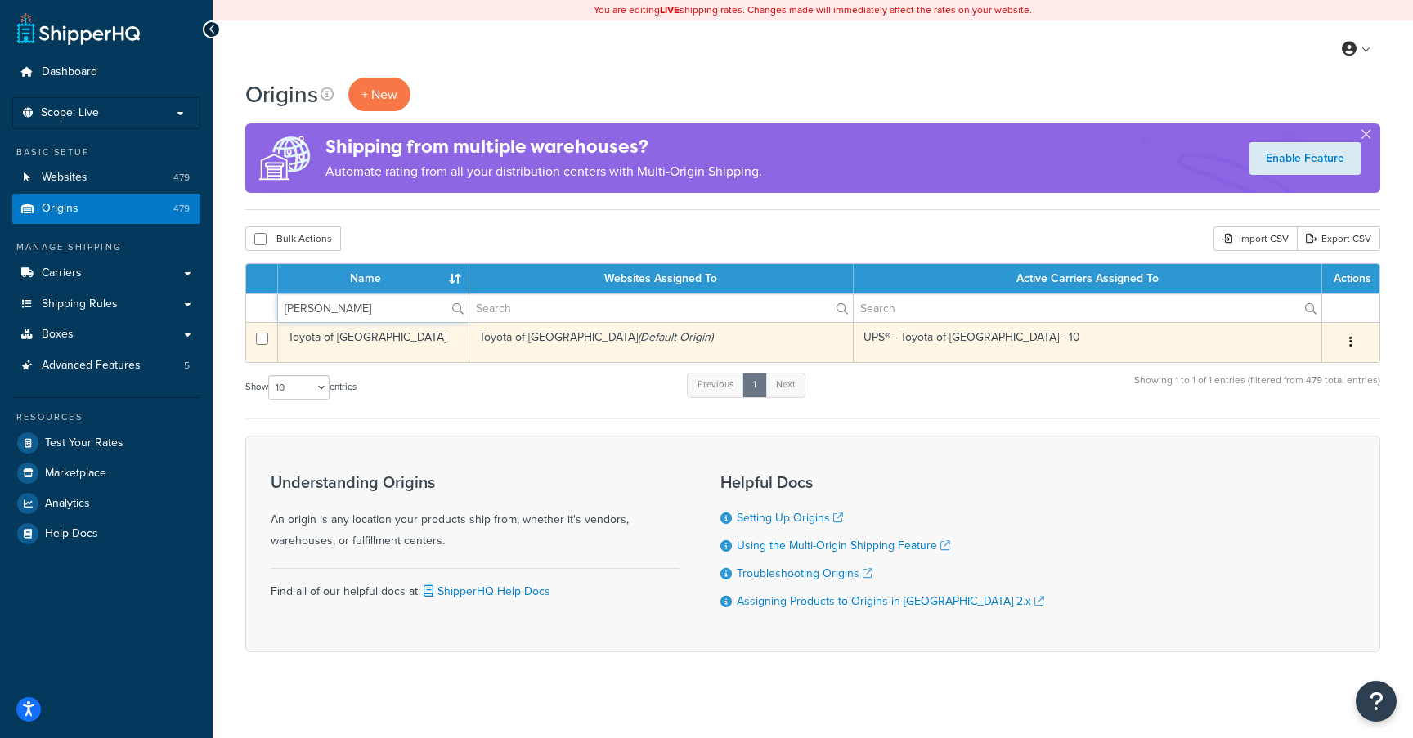
type input "morris"
click at [1087, 342] on td "UPS® - Toyota of [GEOGRAPHIC_DATA] - 10" at bounding box center [1088, 342] width 468 height 40
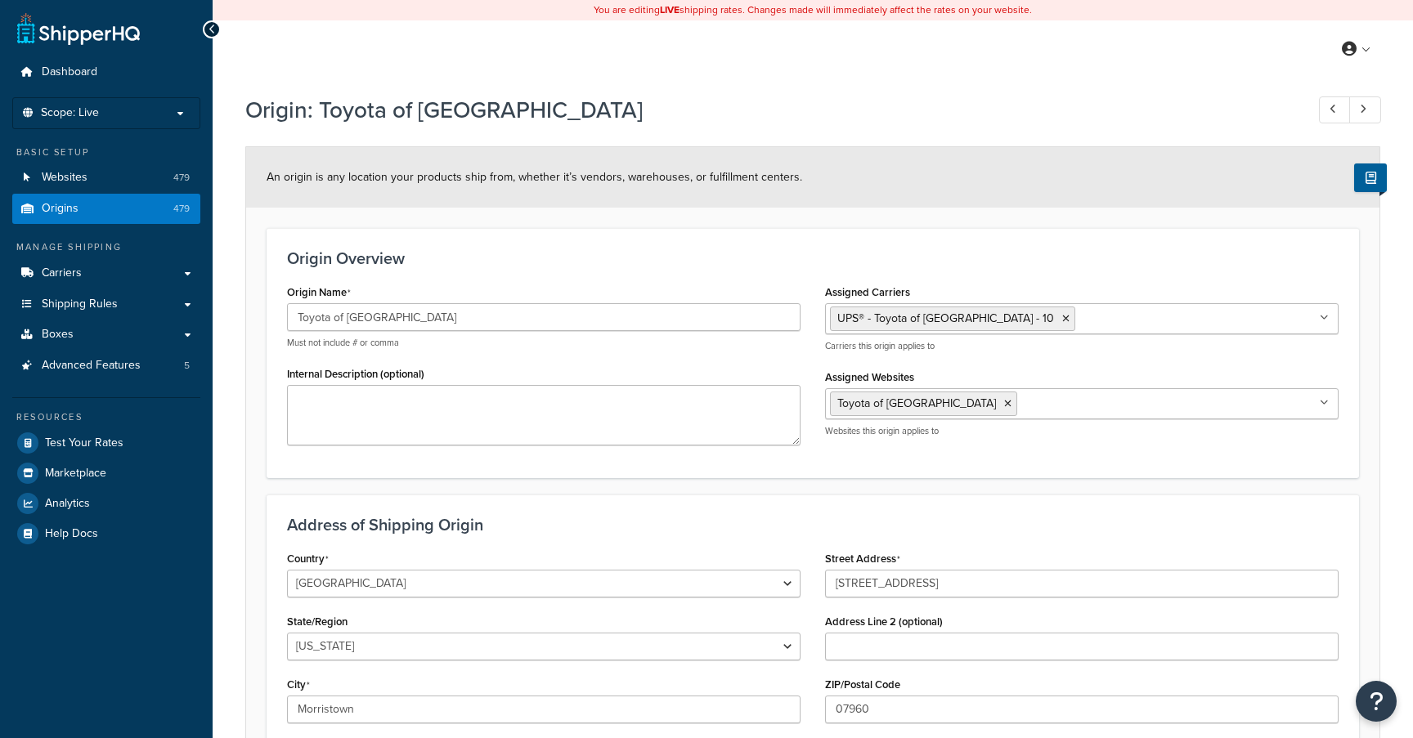
select select "30"
click at [81, 332] on link "Boxes" at bounding box center [106, 335] width 188 height 30
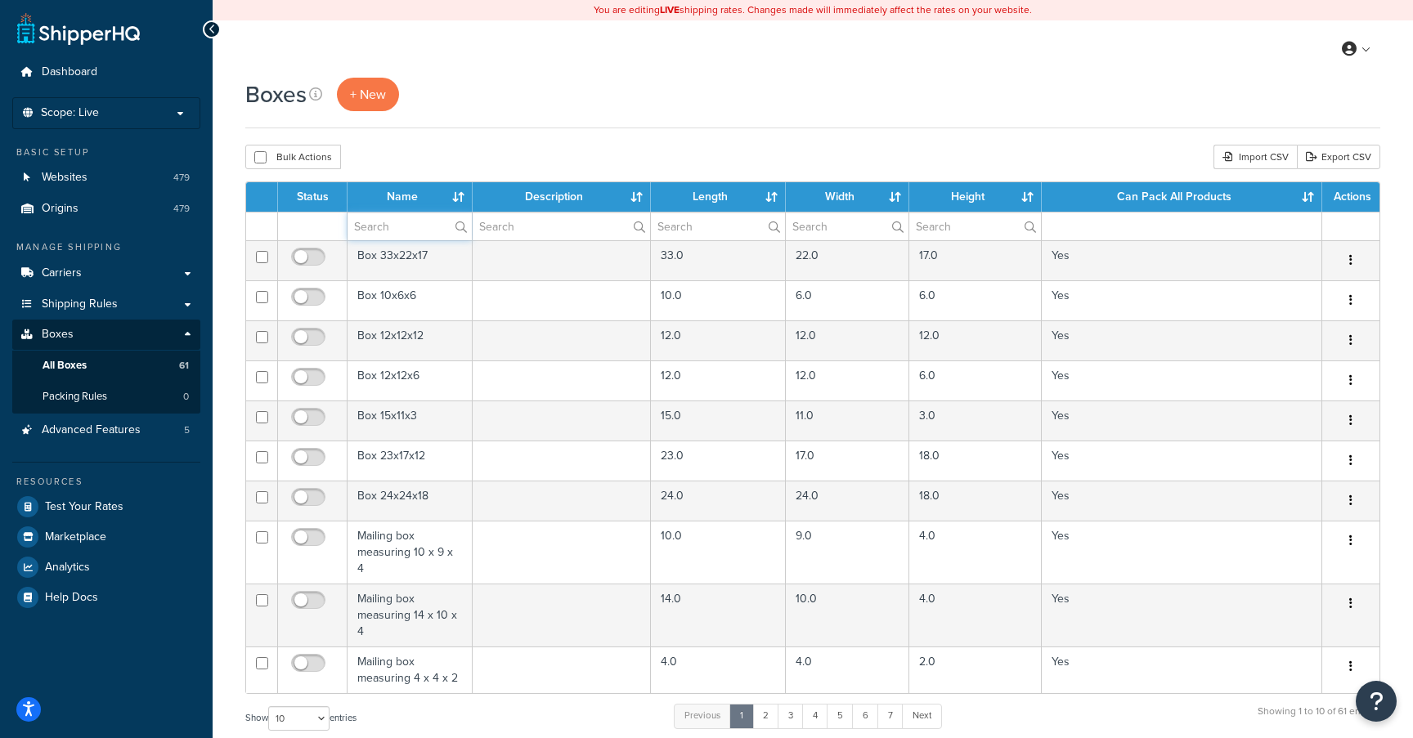
click at [371, 226] on input "text" at bounding box center [409, 227] width 124 height 28
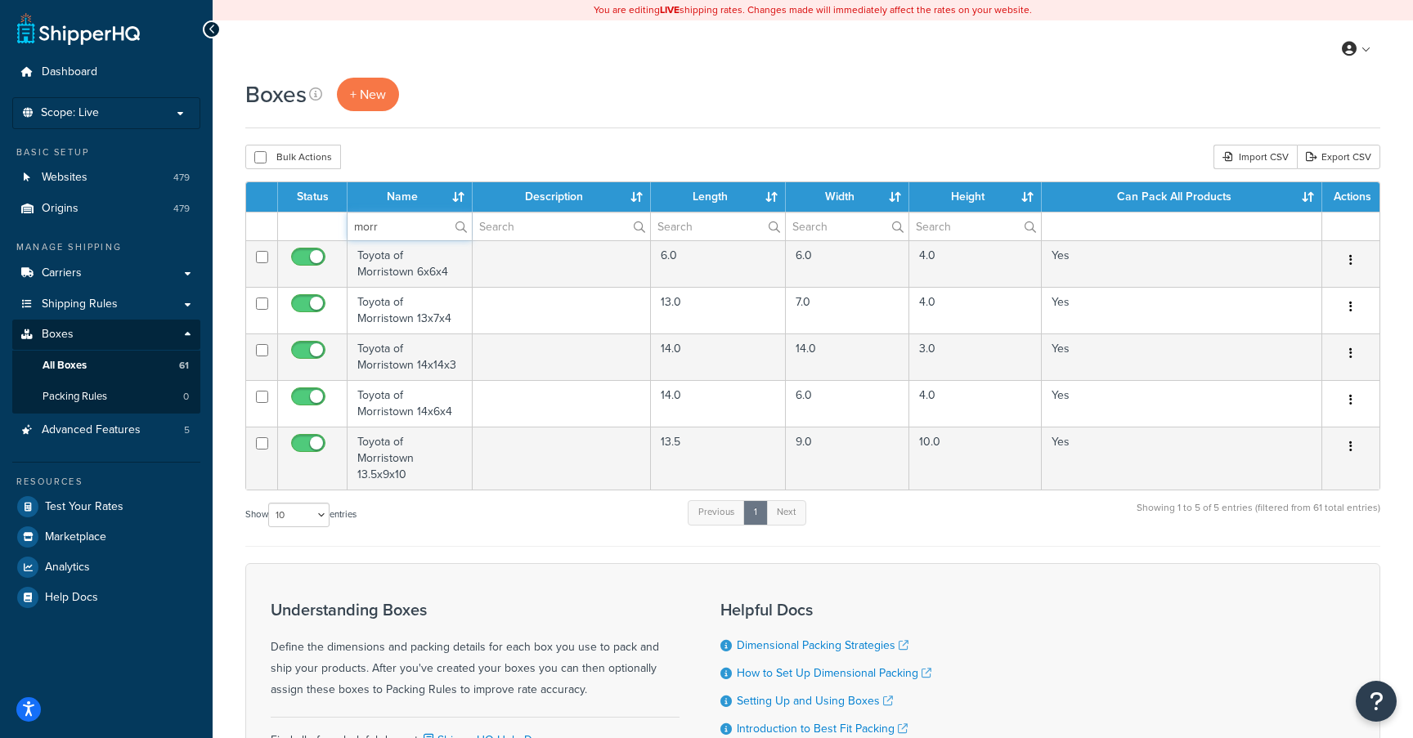
type input "morr"
click at [522, 535] on div "Show 10 15 25 50 100 1000 entries Previous 1 Next Showing 1 to 5 of 5 entries (…" at bounding box center [812, 523] width 1135 height 48
click at [95, 431] on span "Advanced Features" at bounding box center [91, 430] width 99 height 14
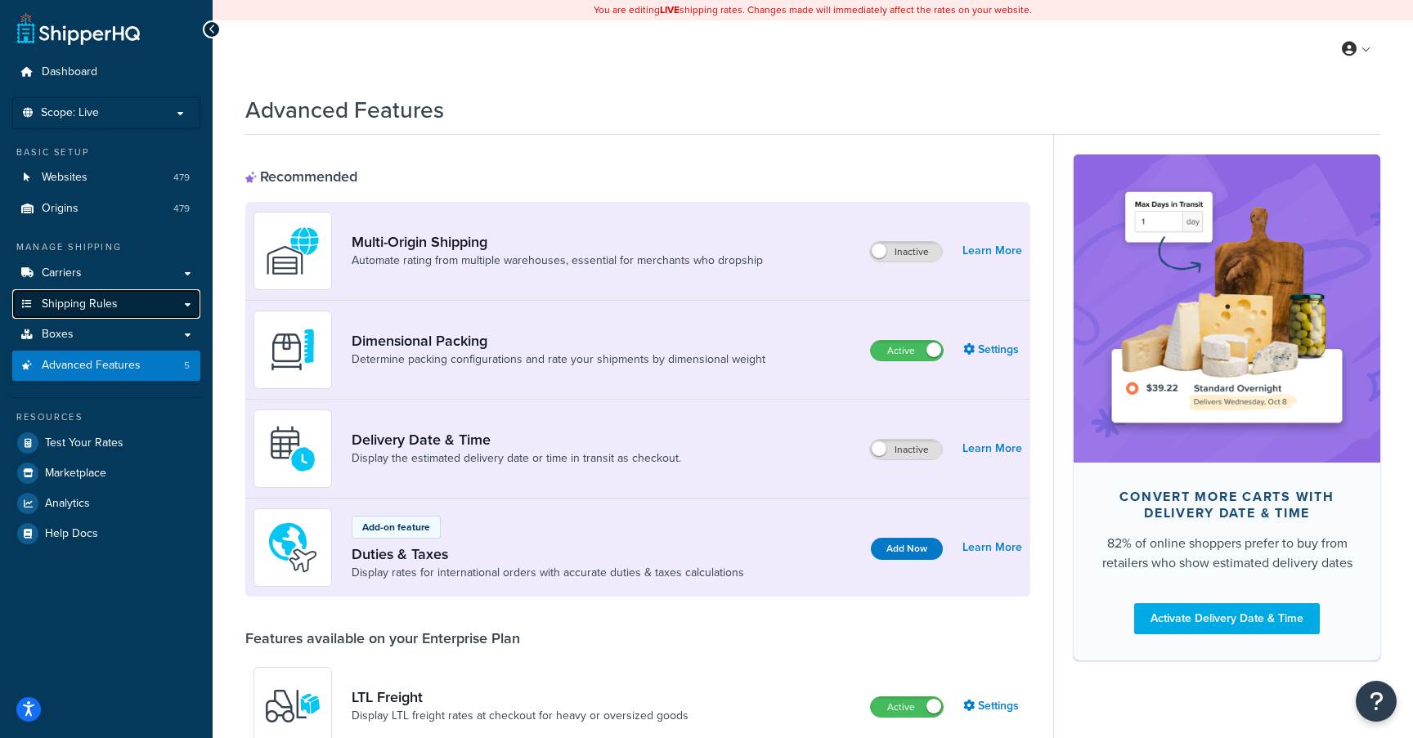
click at [83, 302] on span "Shipping Rules" at bounding box center [80, 305] width 76 height 14
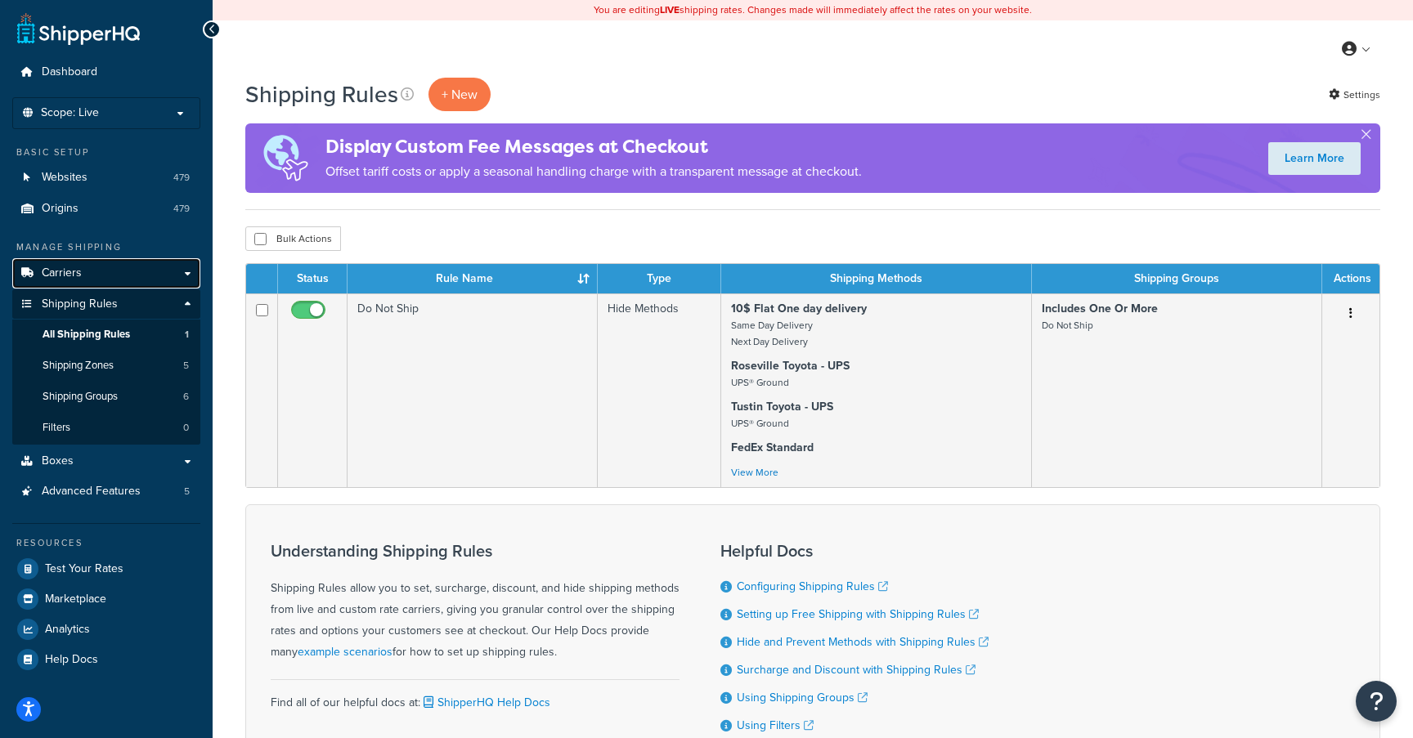
click at [73, 273] on span "Carriers" at bounding box center [62, 274] width 40 height 14
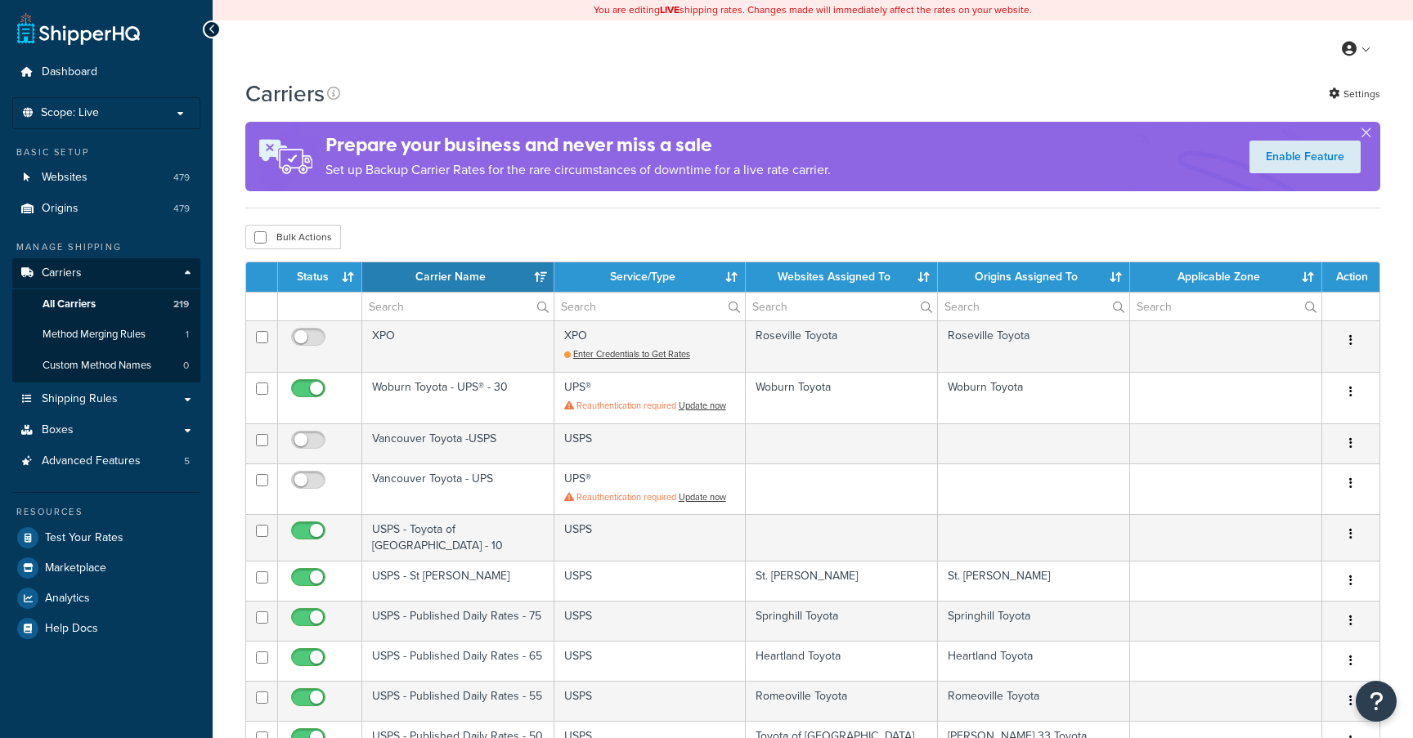
select select "15"
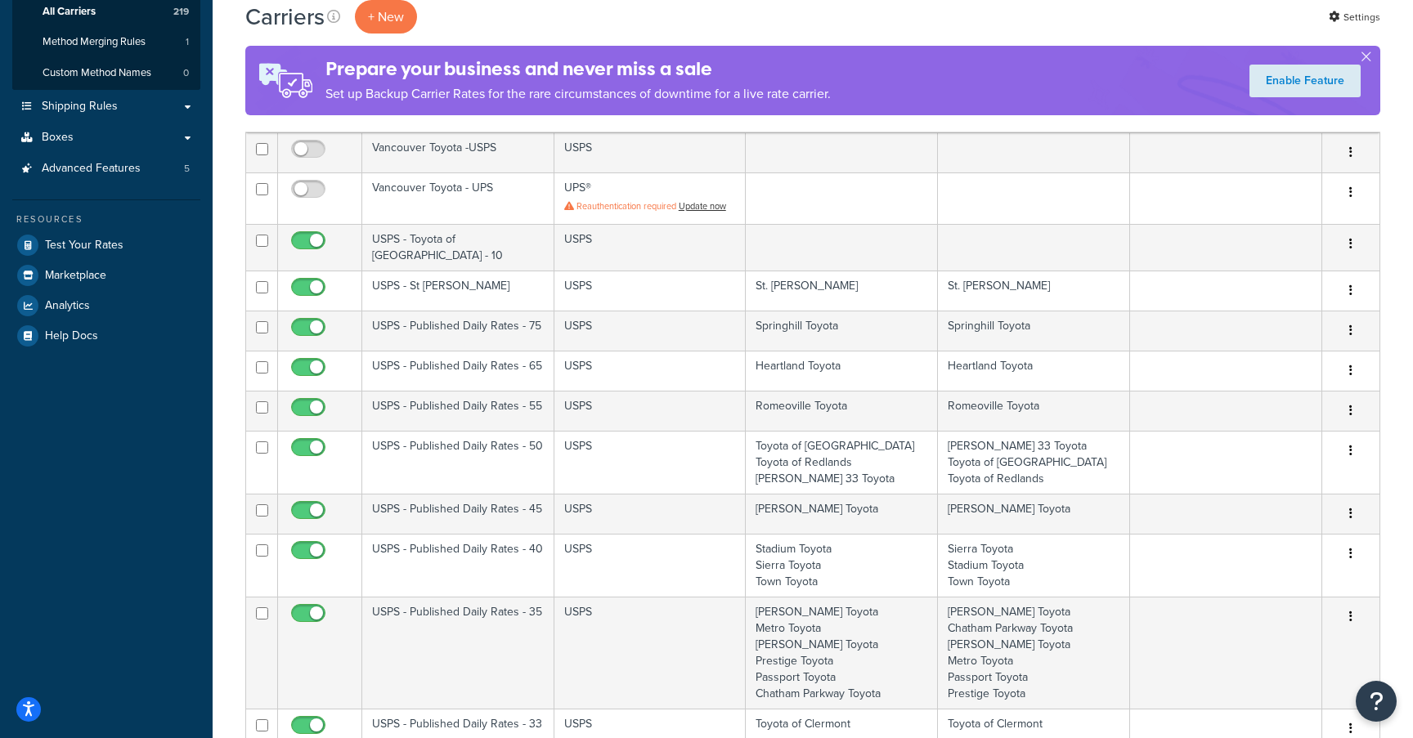
scroll to position [306, 0]
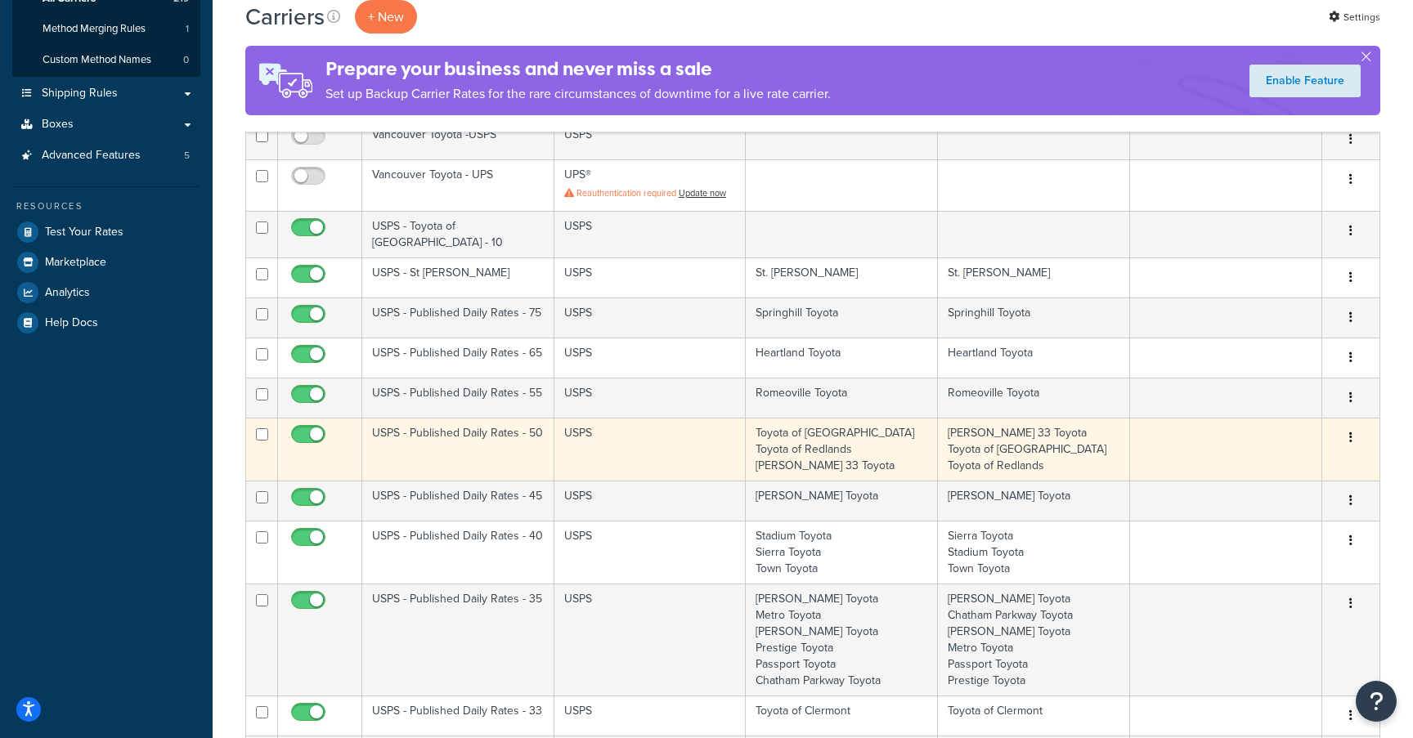
click at [469, 431] on td "USPS - Published Daily Rates - 50" at bounding box center [458, 449] width 192 height 63
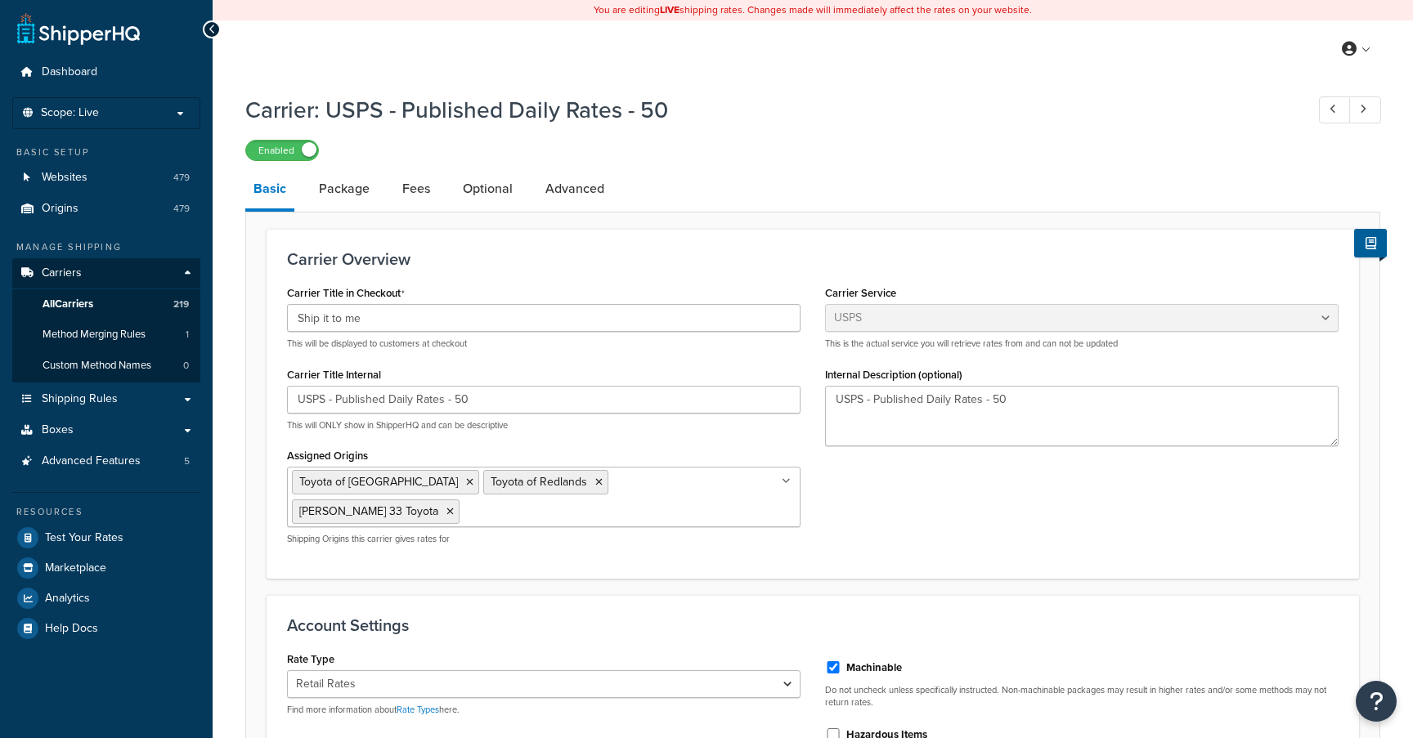
select select "usps"
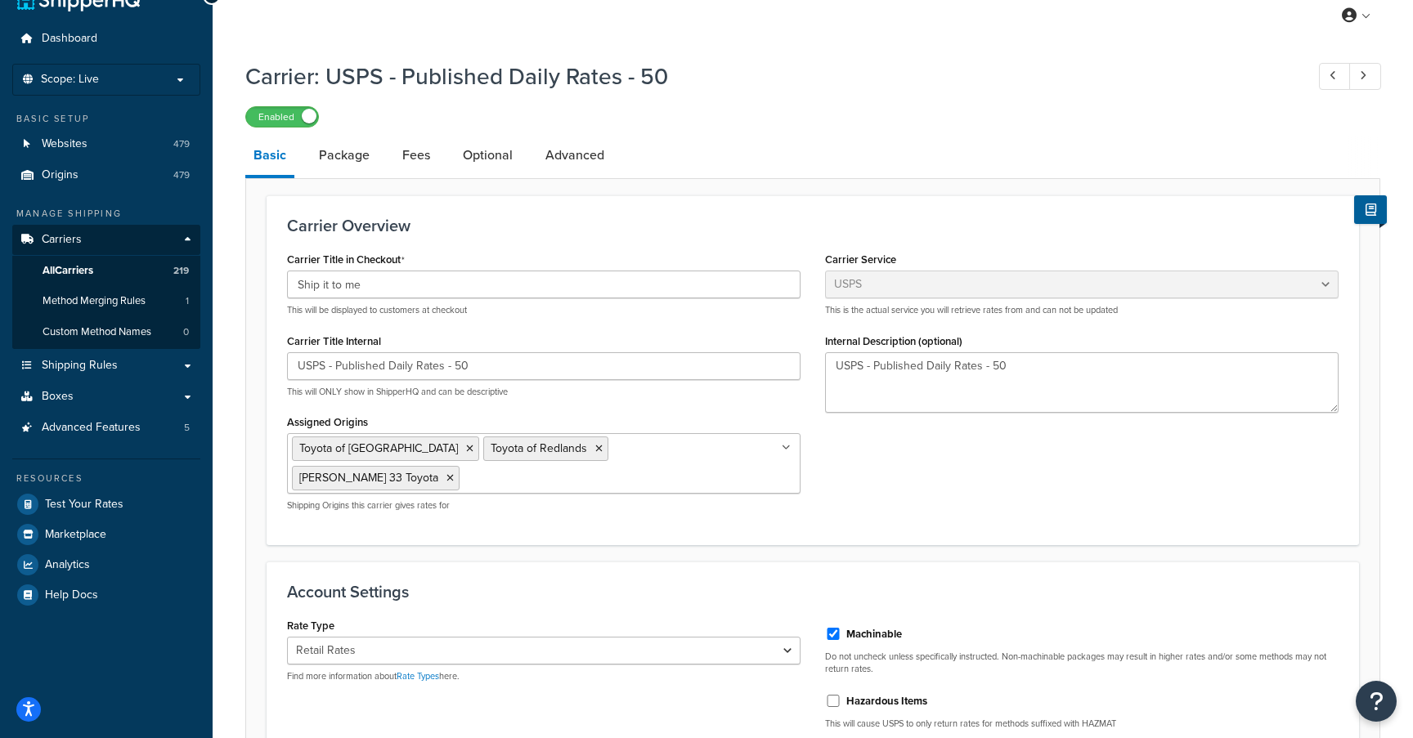
scroll to position [24, 0]
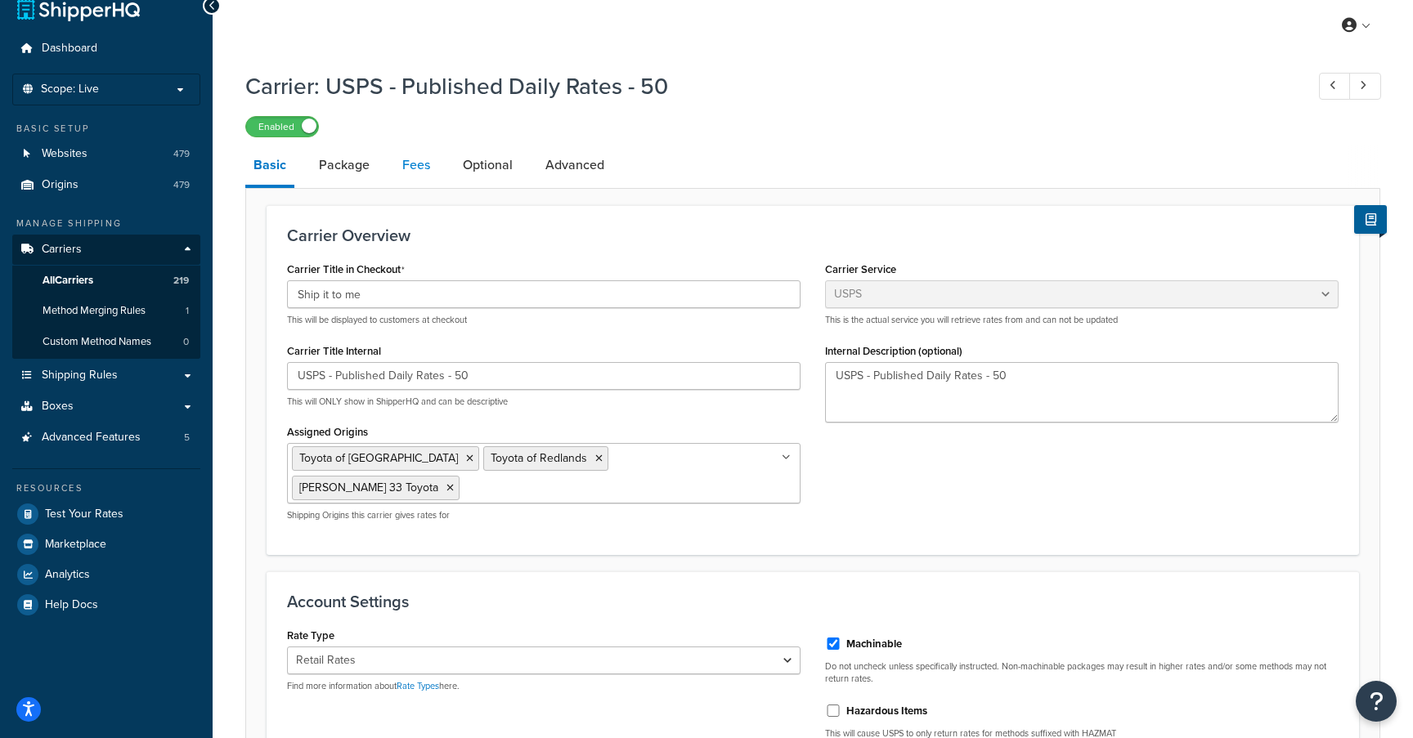
click at [415, 169] on link "Fees" at bounding box center [416, 165] width 44 height 39
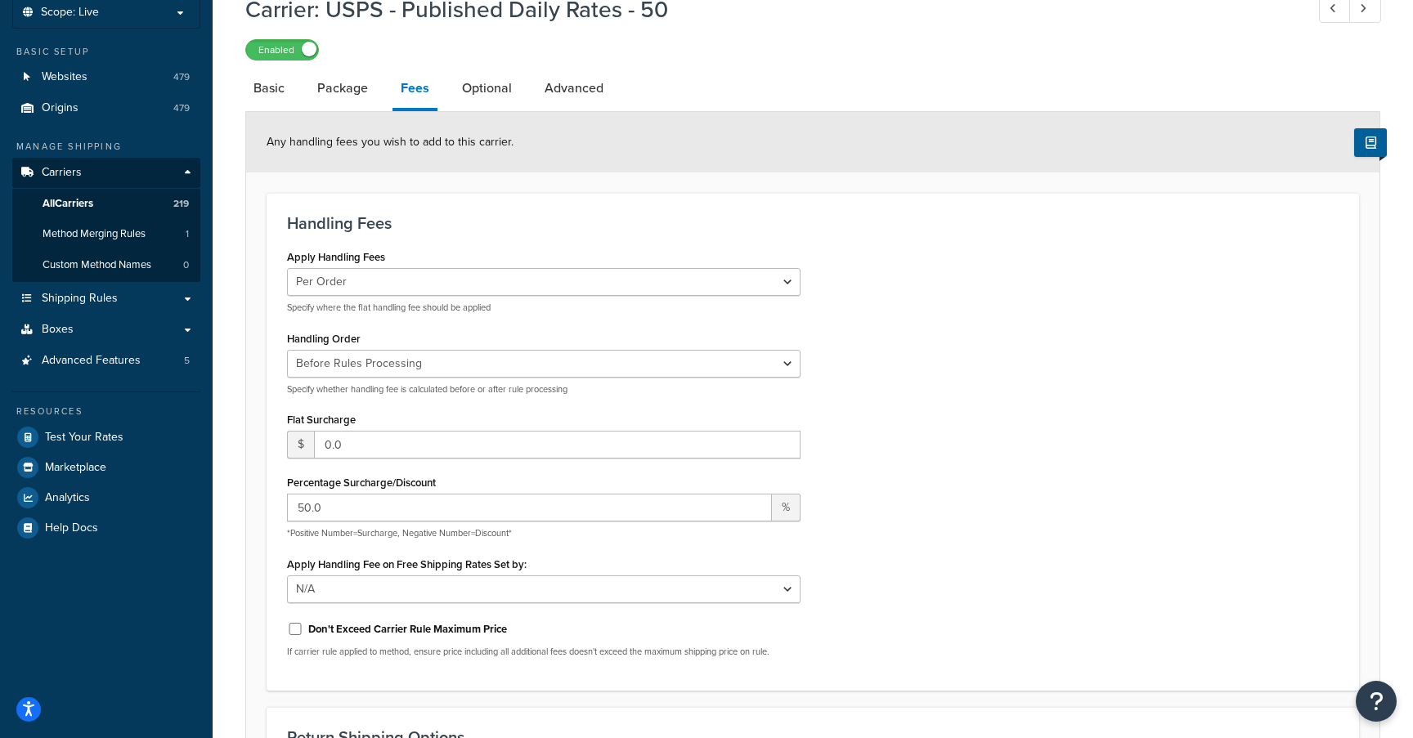
scroll to position [104, 0]
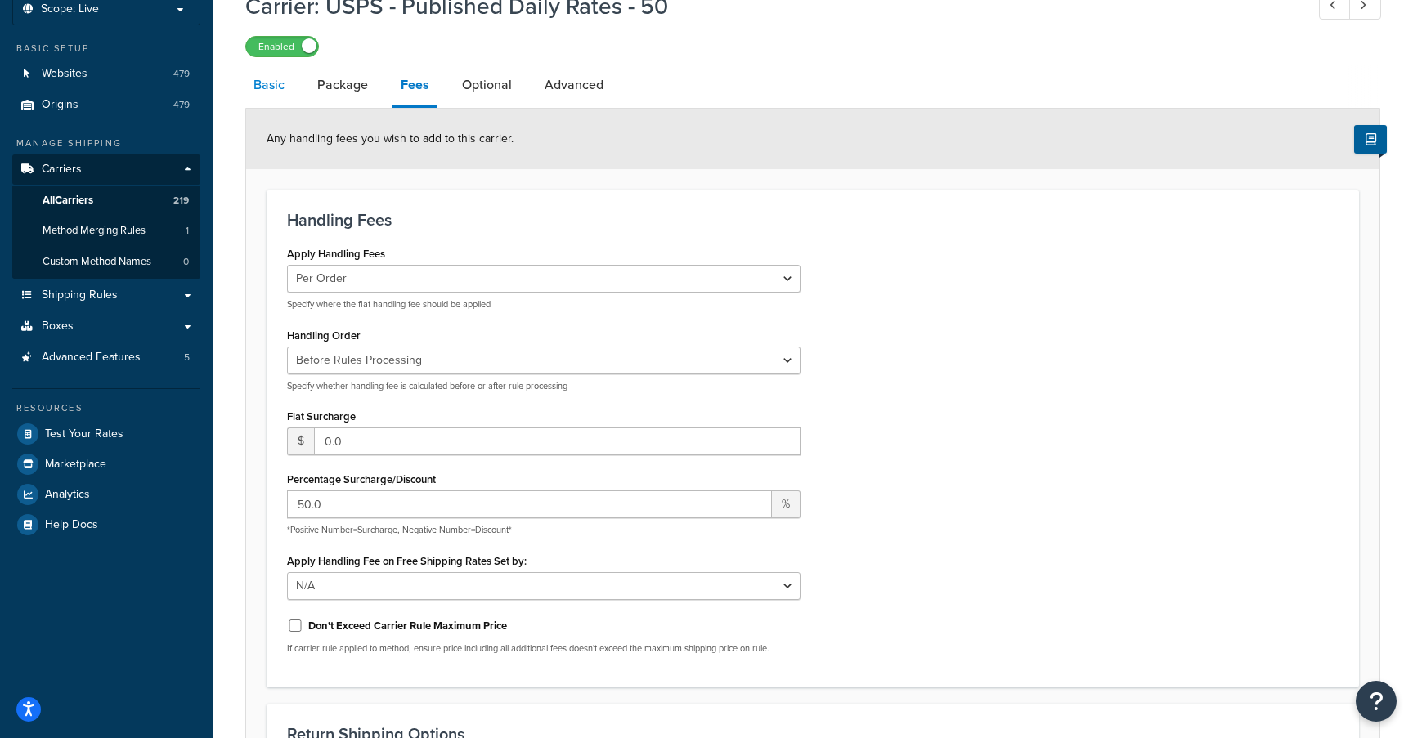
click at [275, 91] on link "Basic" at bounding box center [268, 84] width 47 height 39
select select "usps"
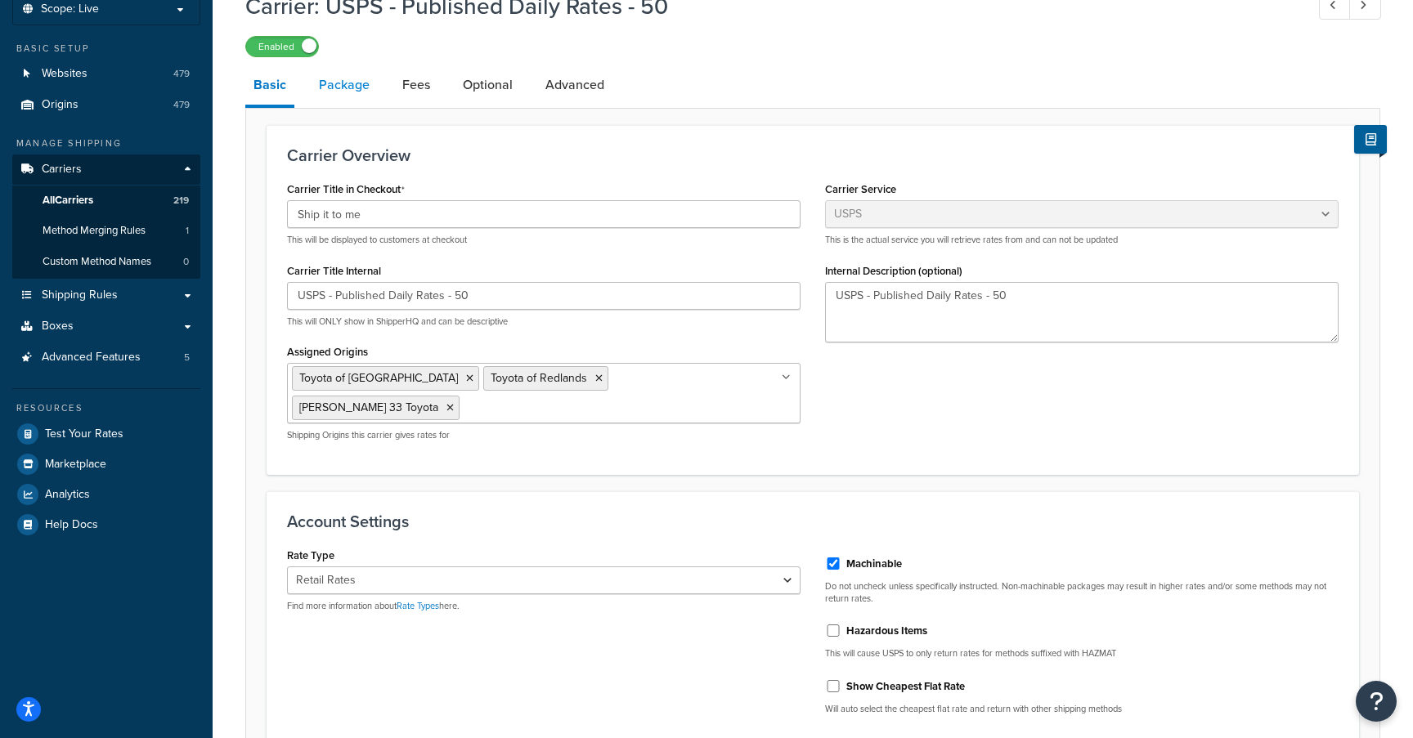
click at [328, 97] on link "Package" at bounding box center [344, 84] width 67 height 39
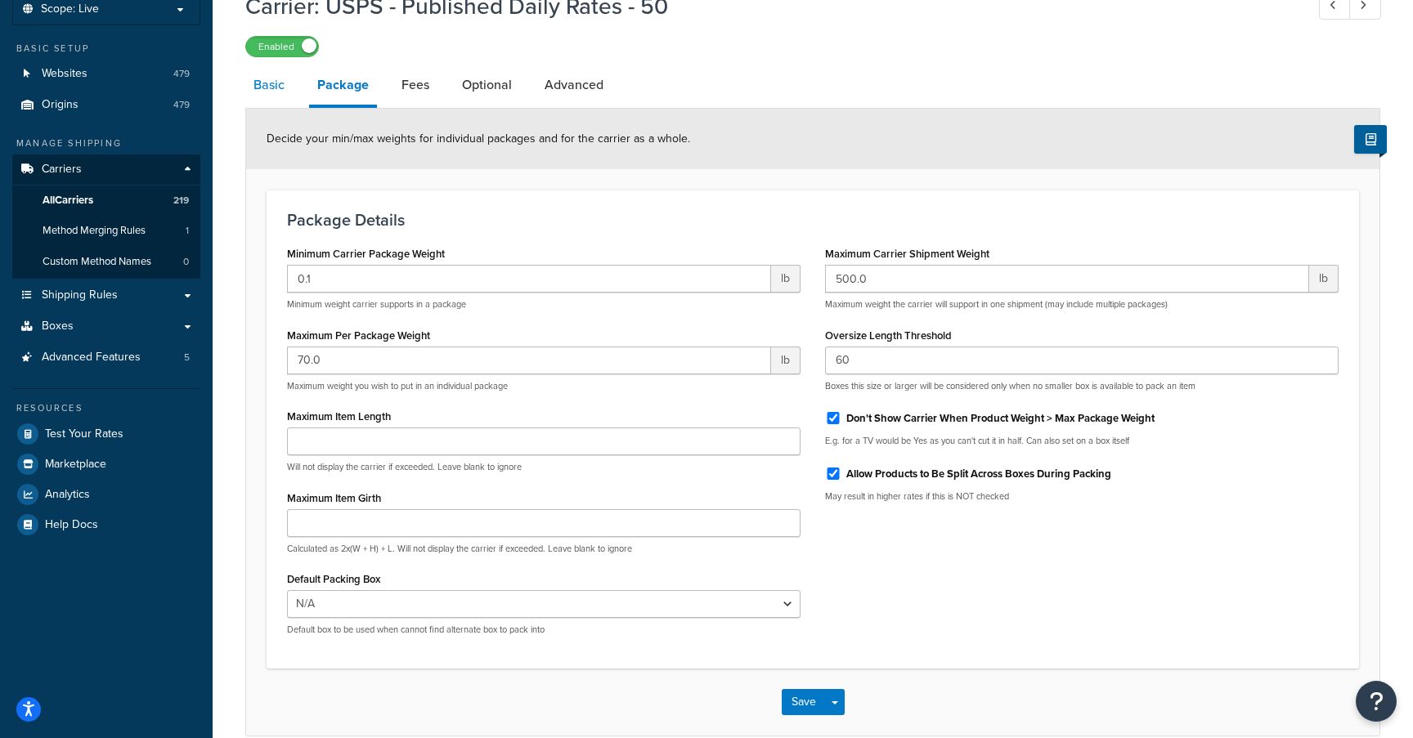
click at [271, 91] on link "Basic" at bounding box center [268, 84] width 47 height 39
select select "usps"
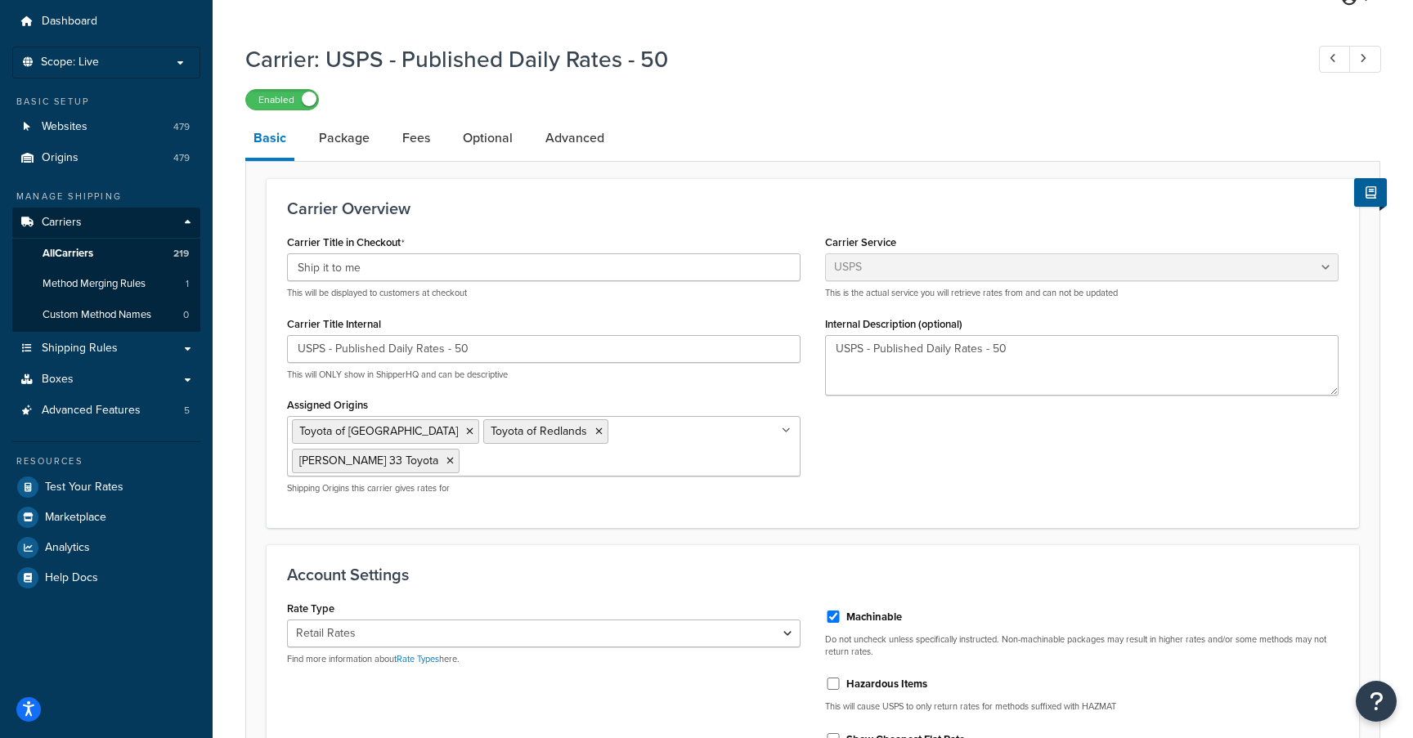
scroll to position [69, 0]
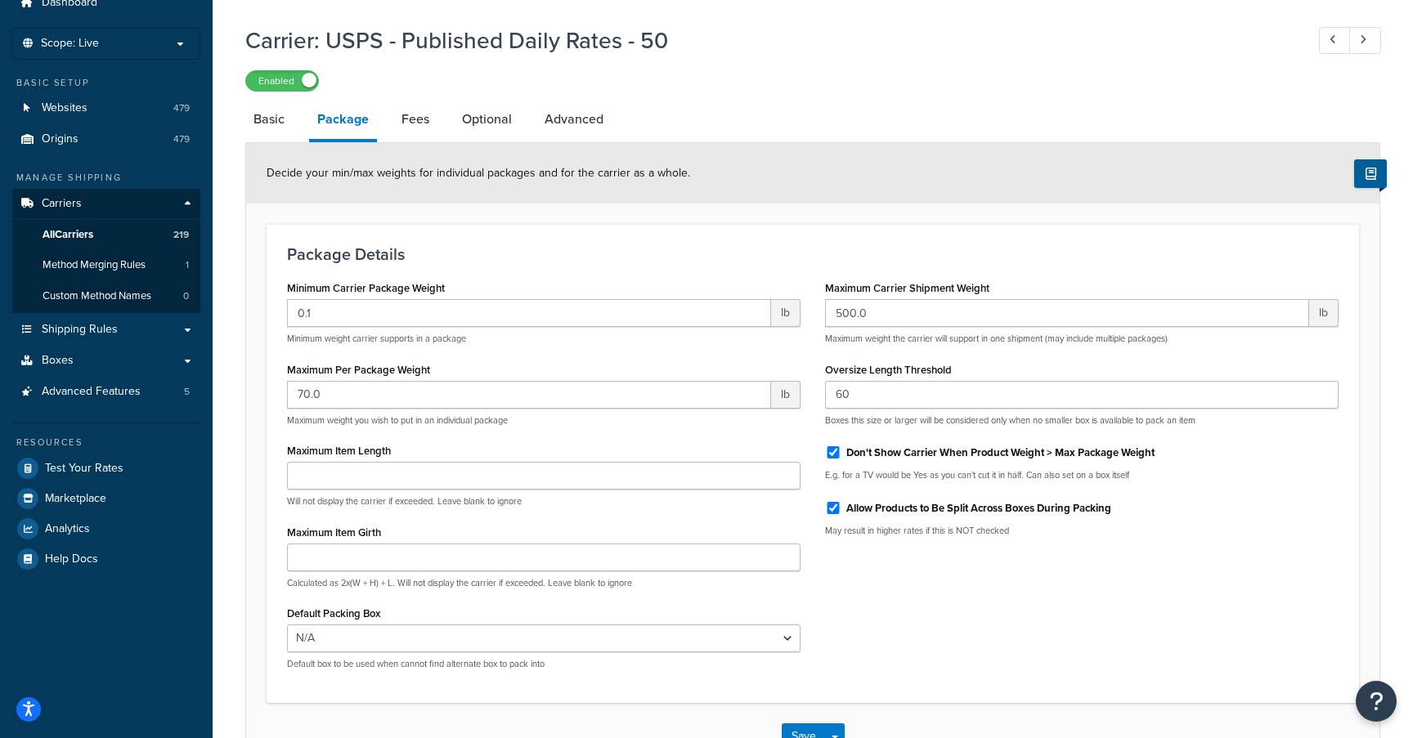
scroll to position [104, 0]
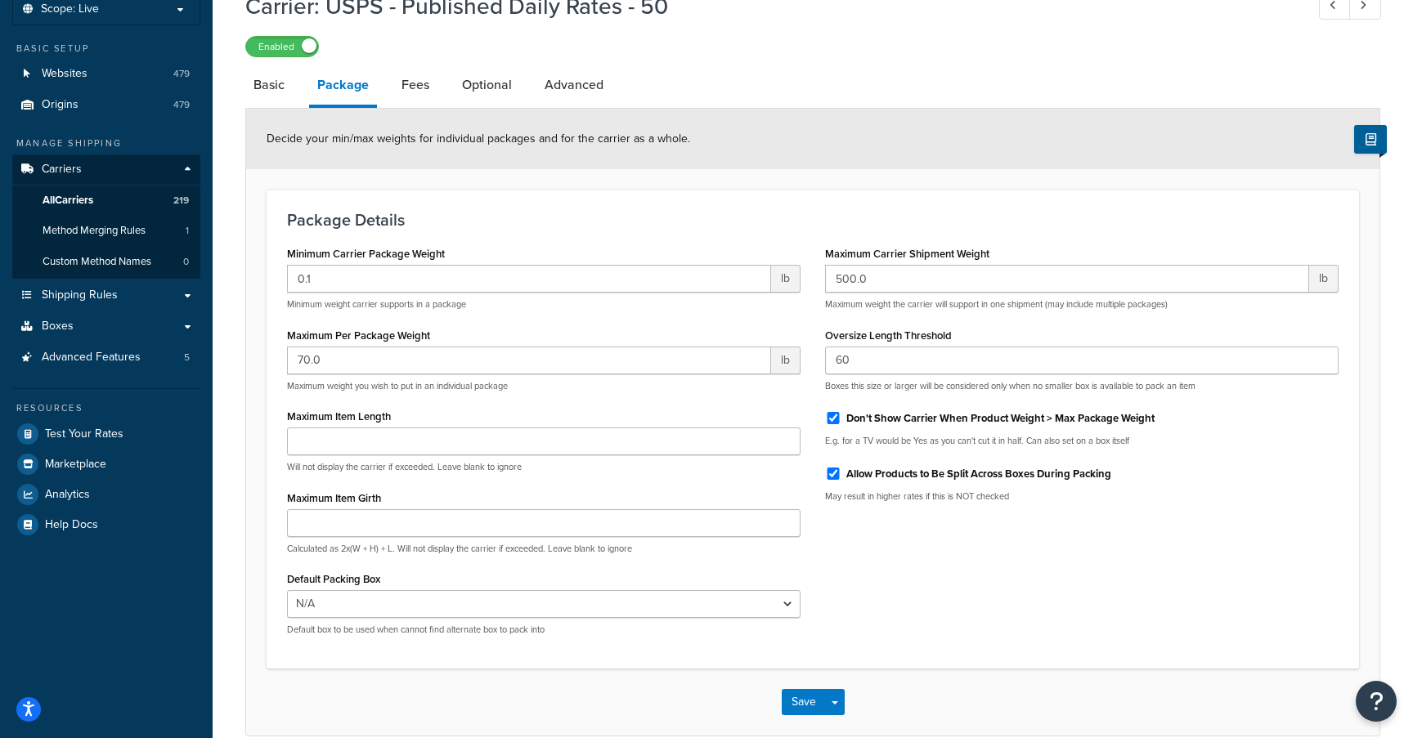
select select "usps"
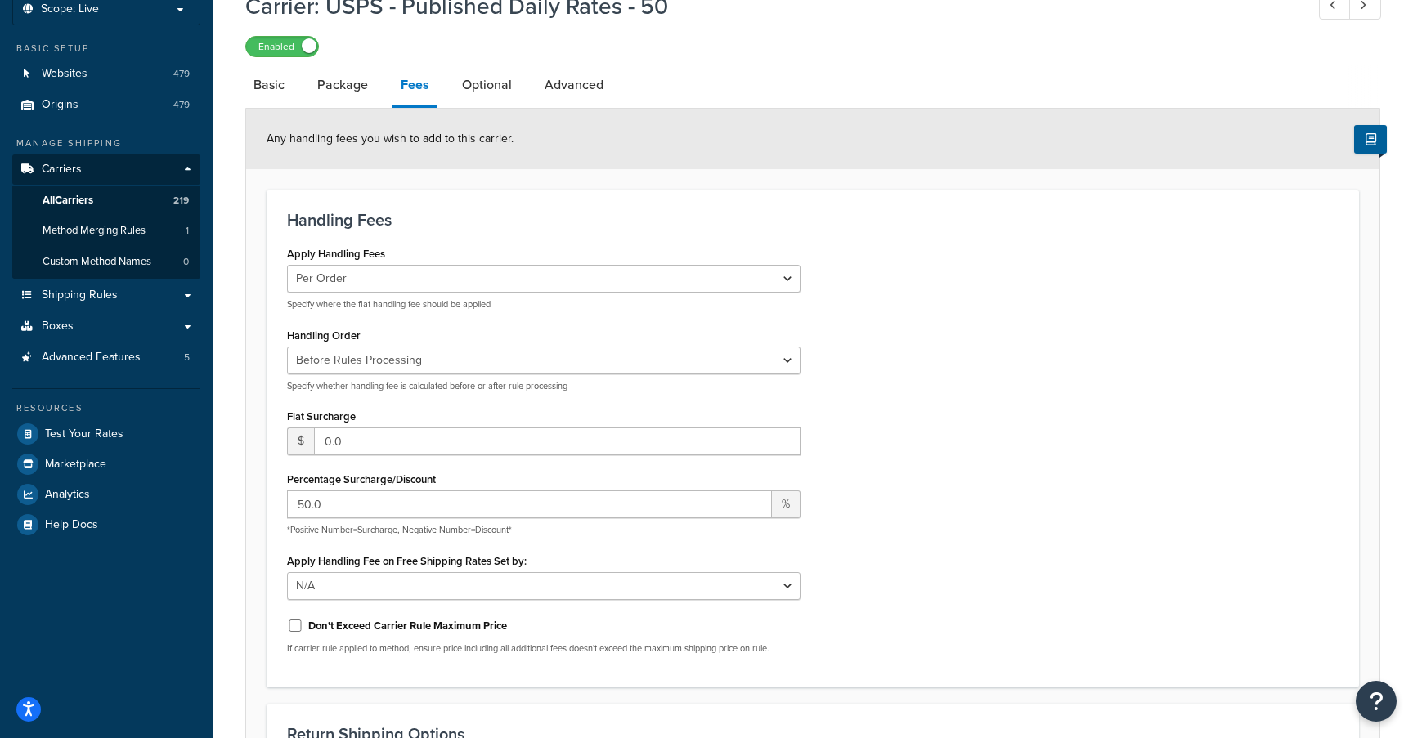
select select "usps"
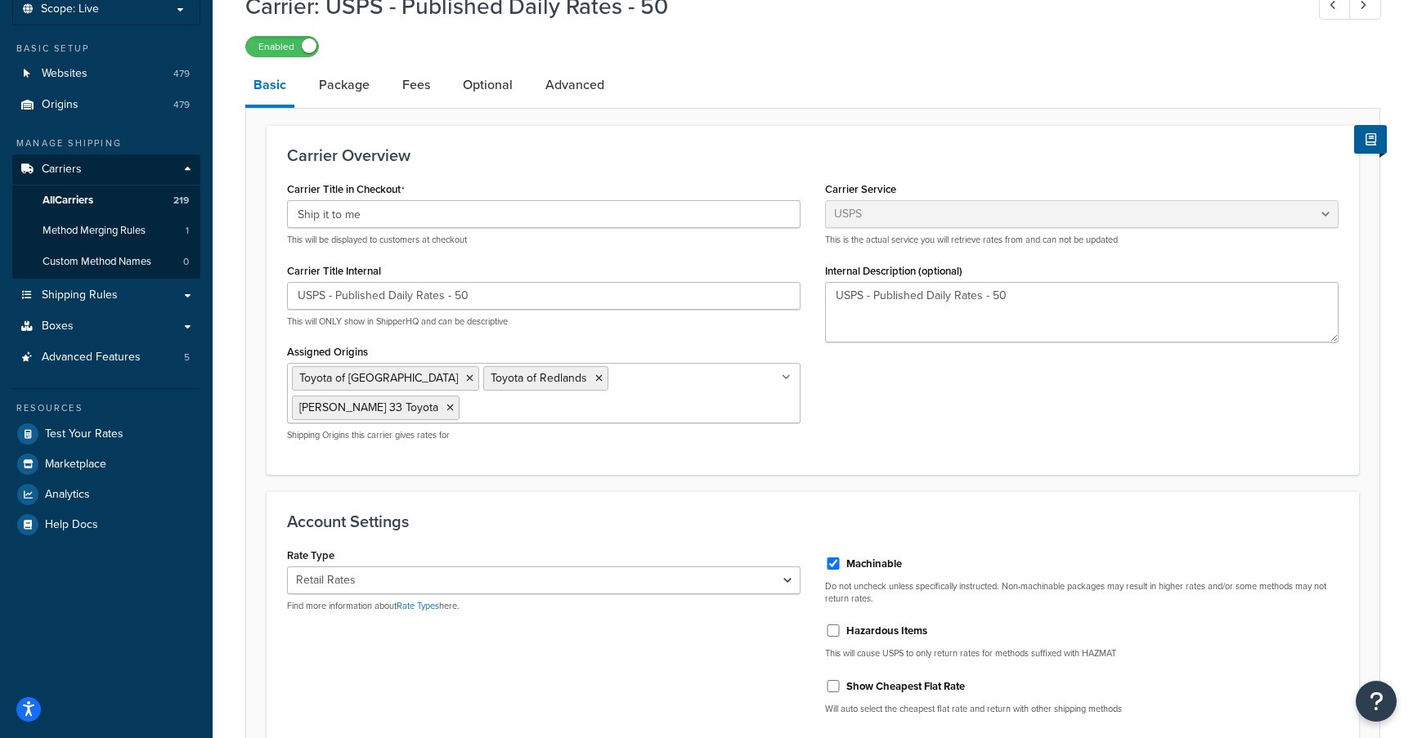
scroll to position [24, 0]
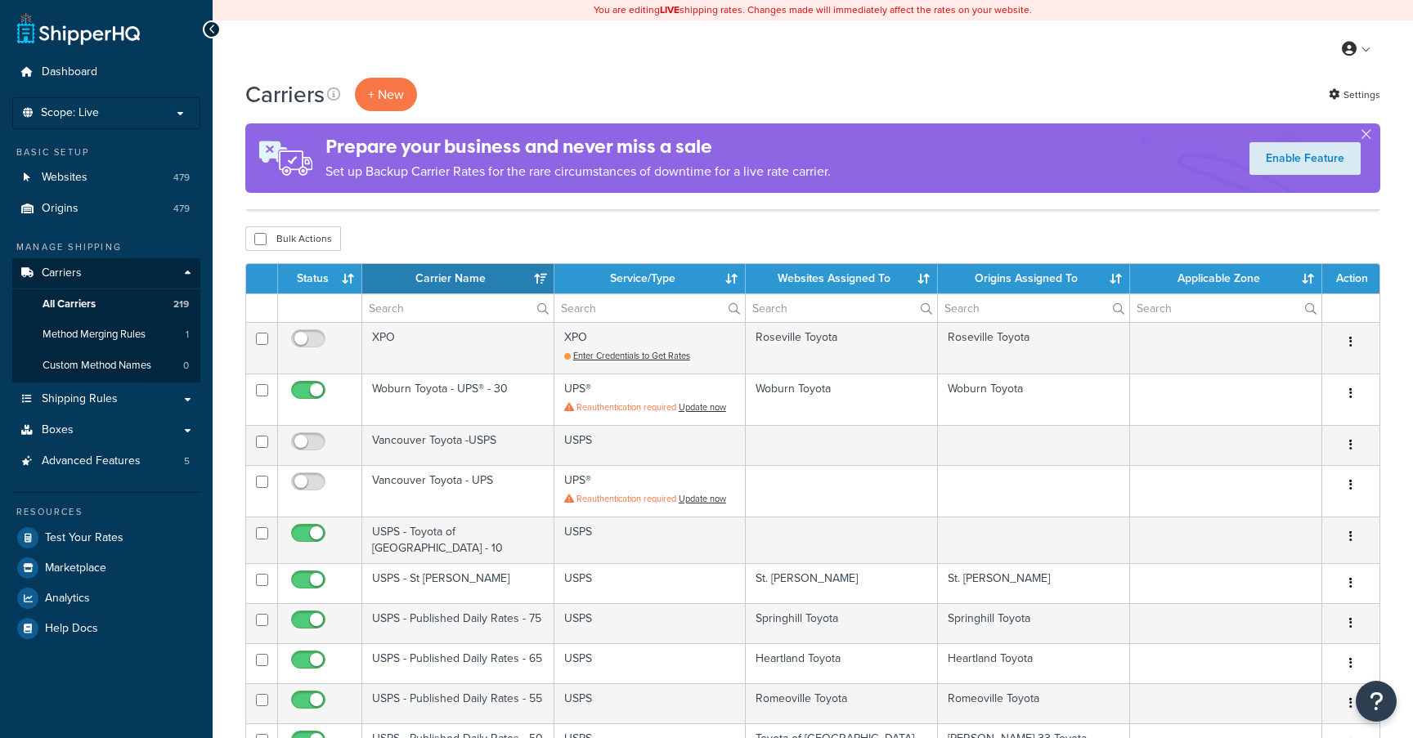
select select "15"
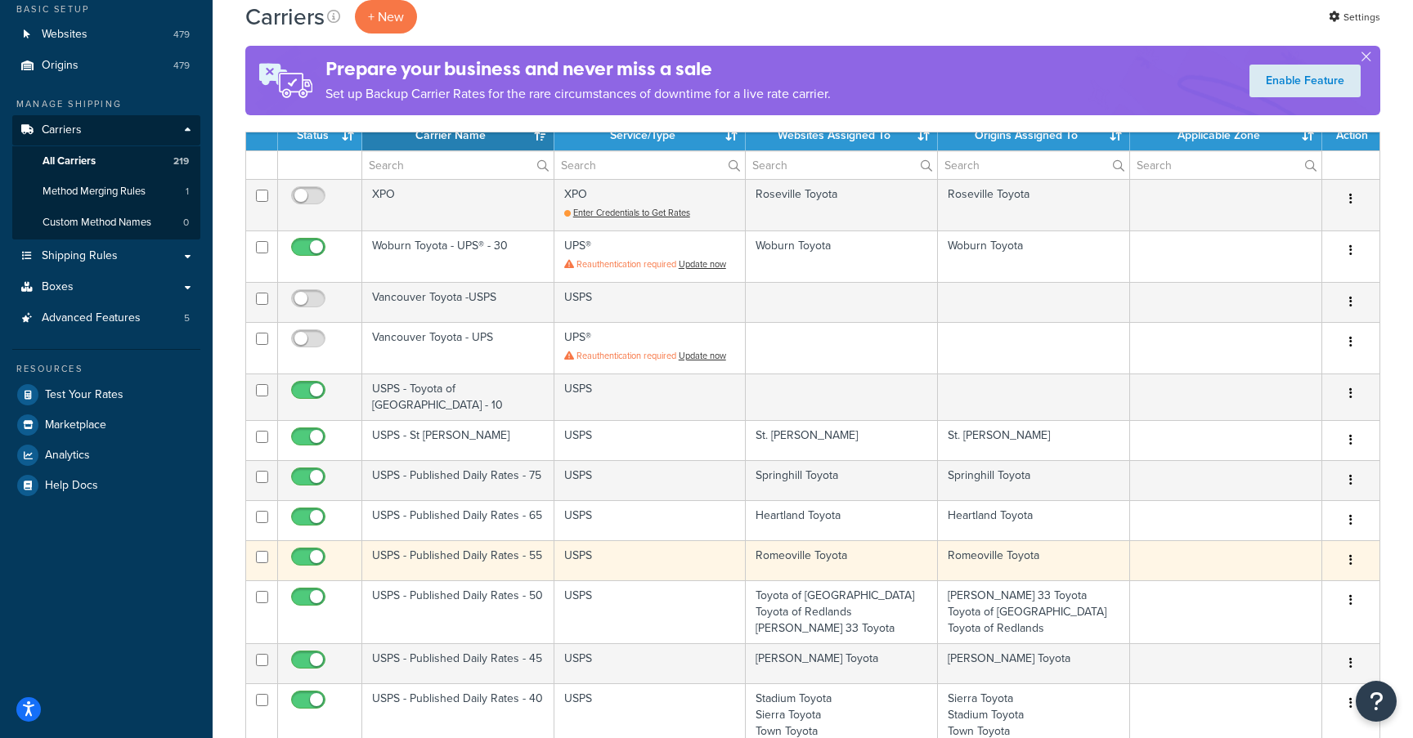
scroll to position [142, 0]
